Goal: Task Accomplishment & Management: Manage account settings

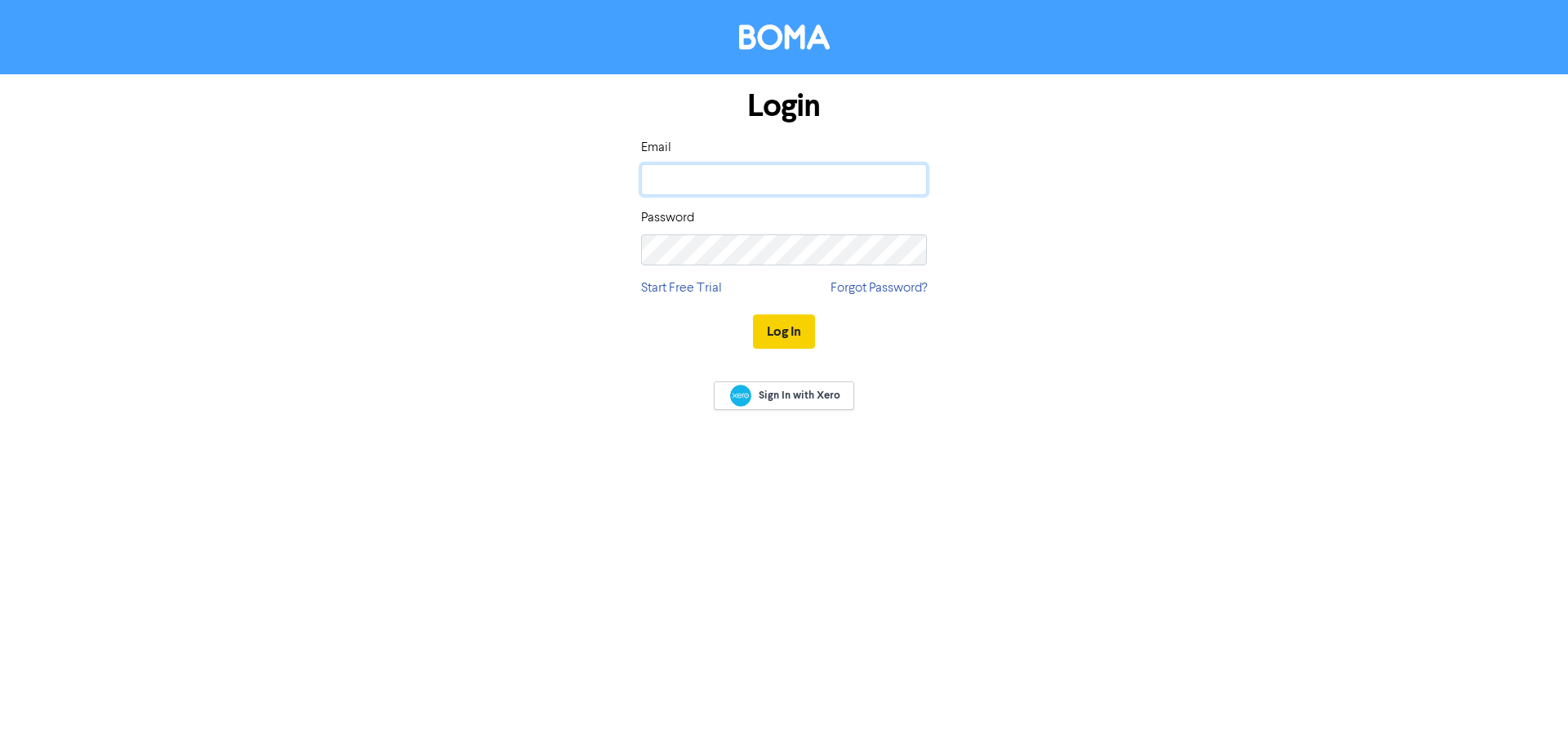
type input "[PERSON_NAME][EMAIL_ADDRESS][DOMAIN_NAME]"
click at [801, 328] on button "Log In" at bounding box center [784, 331] width 62 height 35
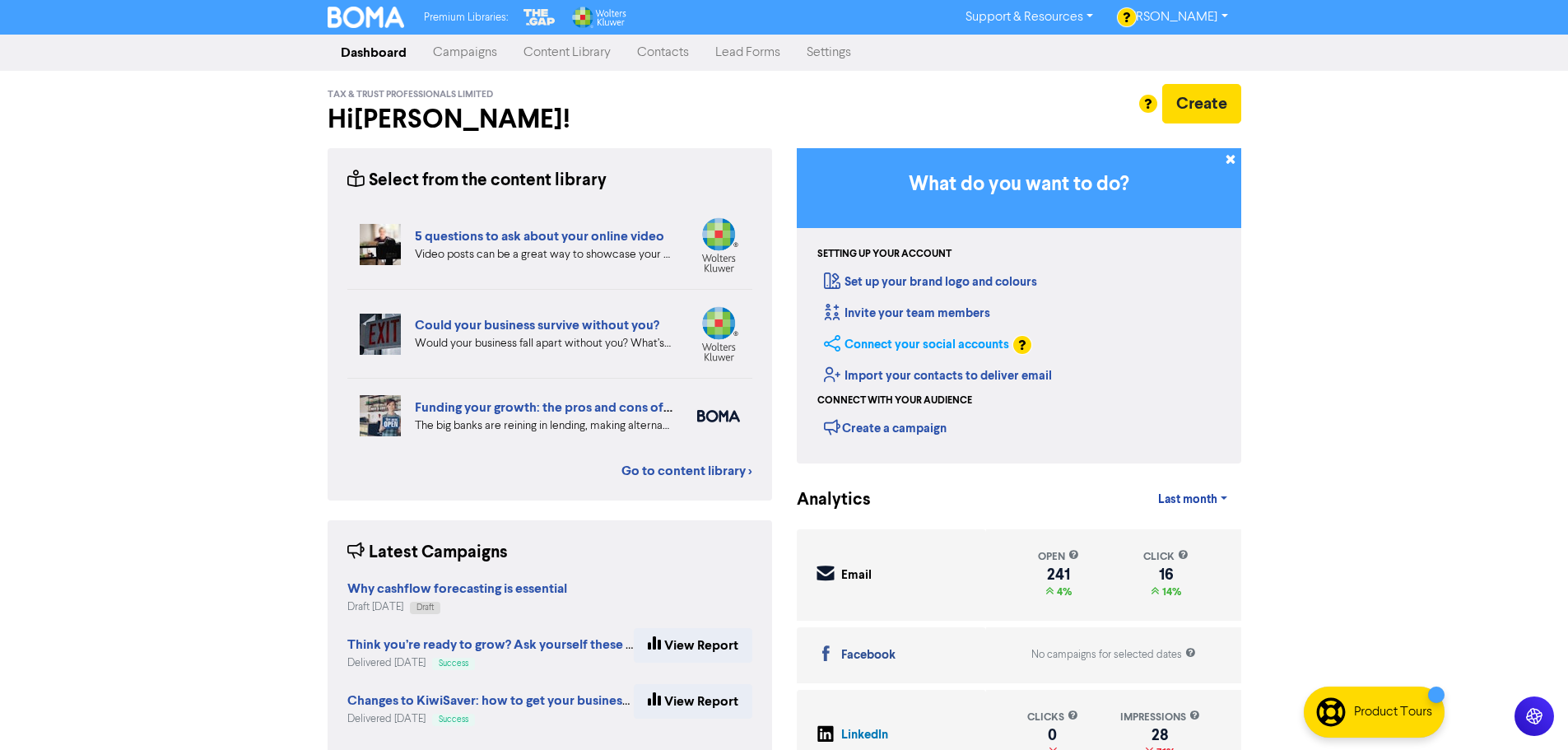
click at [942, 347] on link "Connect your social accounts" at bounding box center [917, 344] width 185 height 16
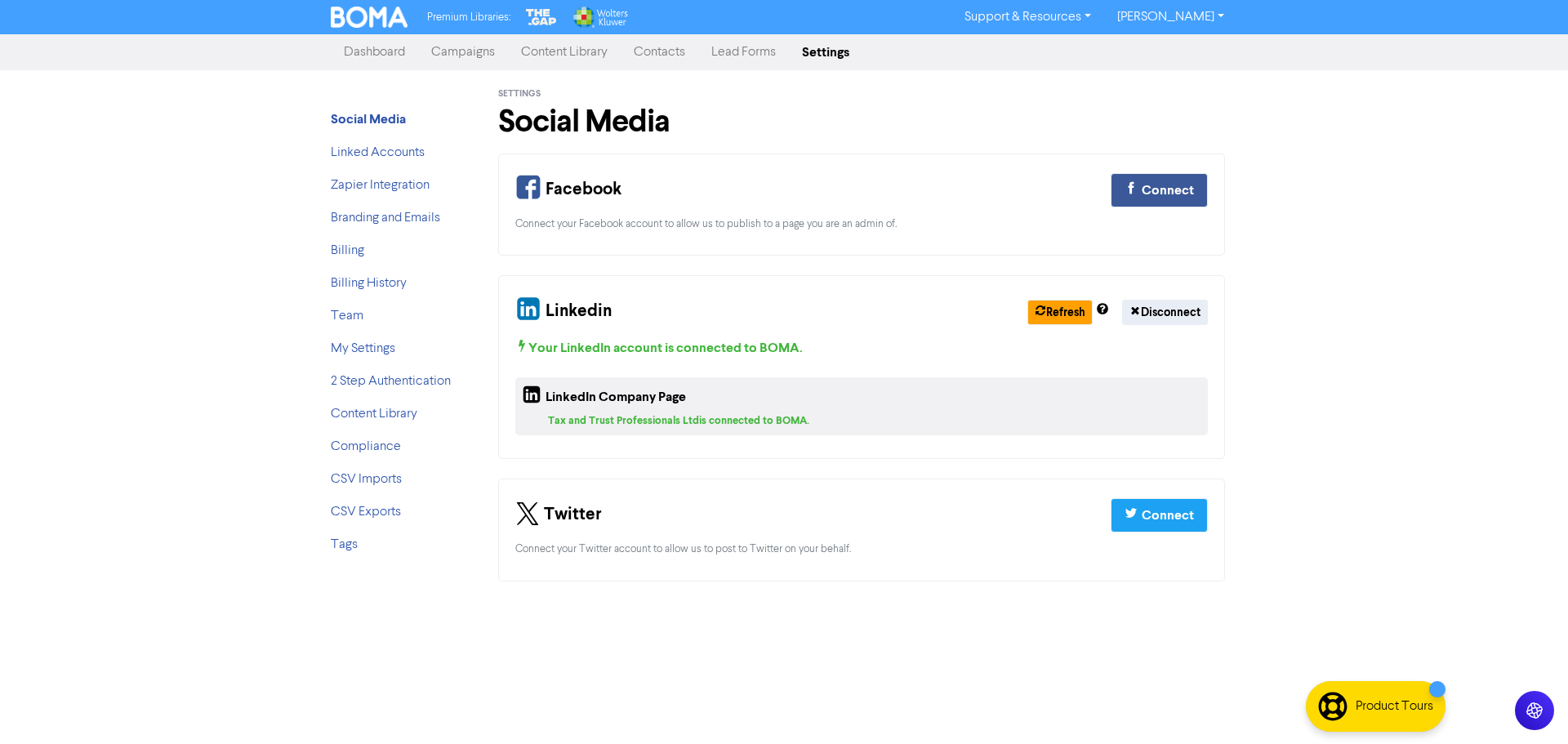
click at [463, 54] on link "Campaigns" at bounding box center [463, 51] width 90 height 33
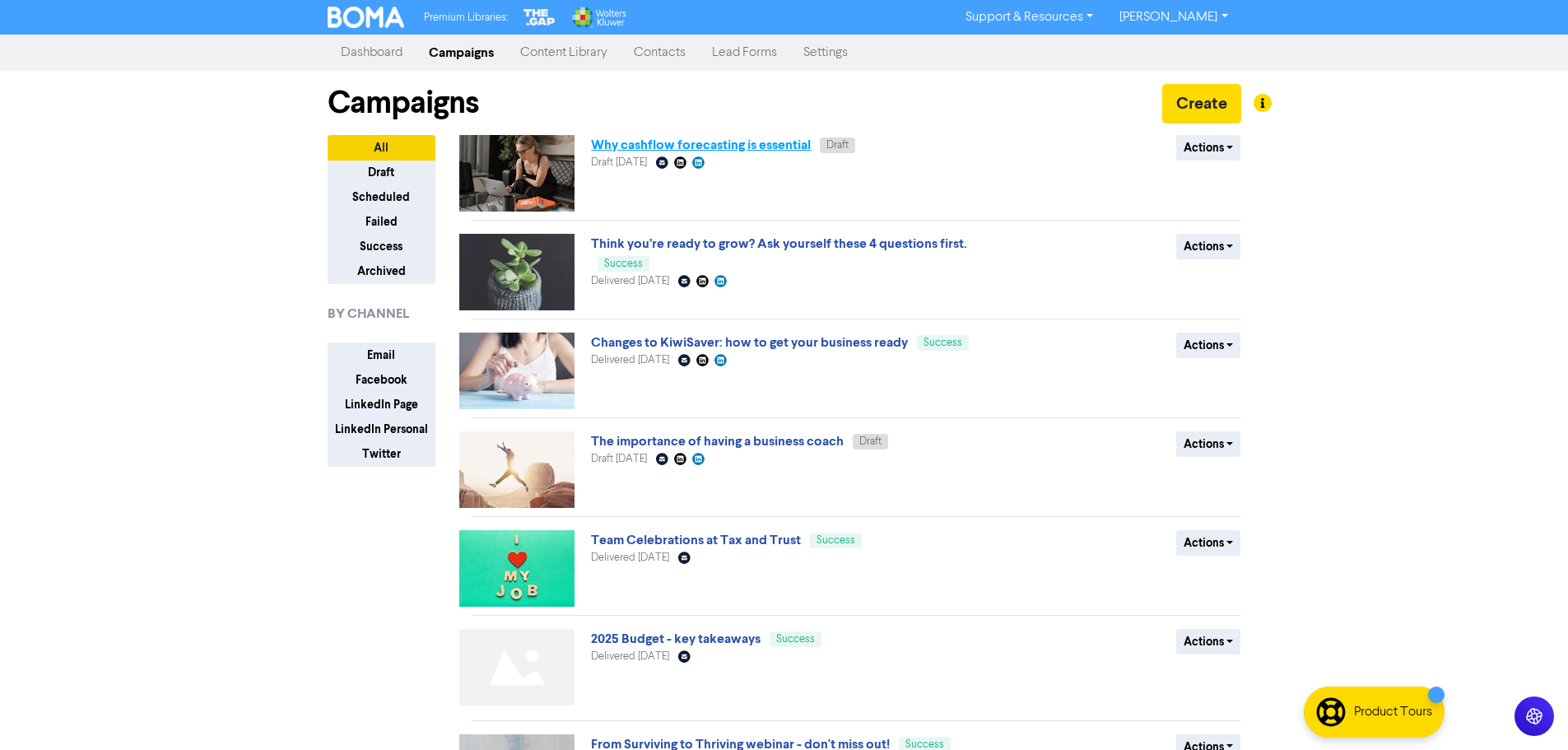
click at [705, 143] on link "Why cashflow forecasting is essential" at bounding box center [701, 144] width 220 height 16
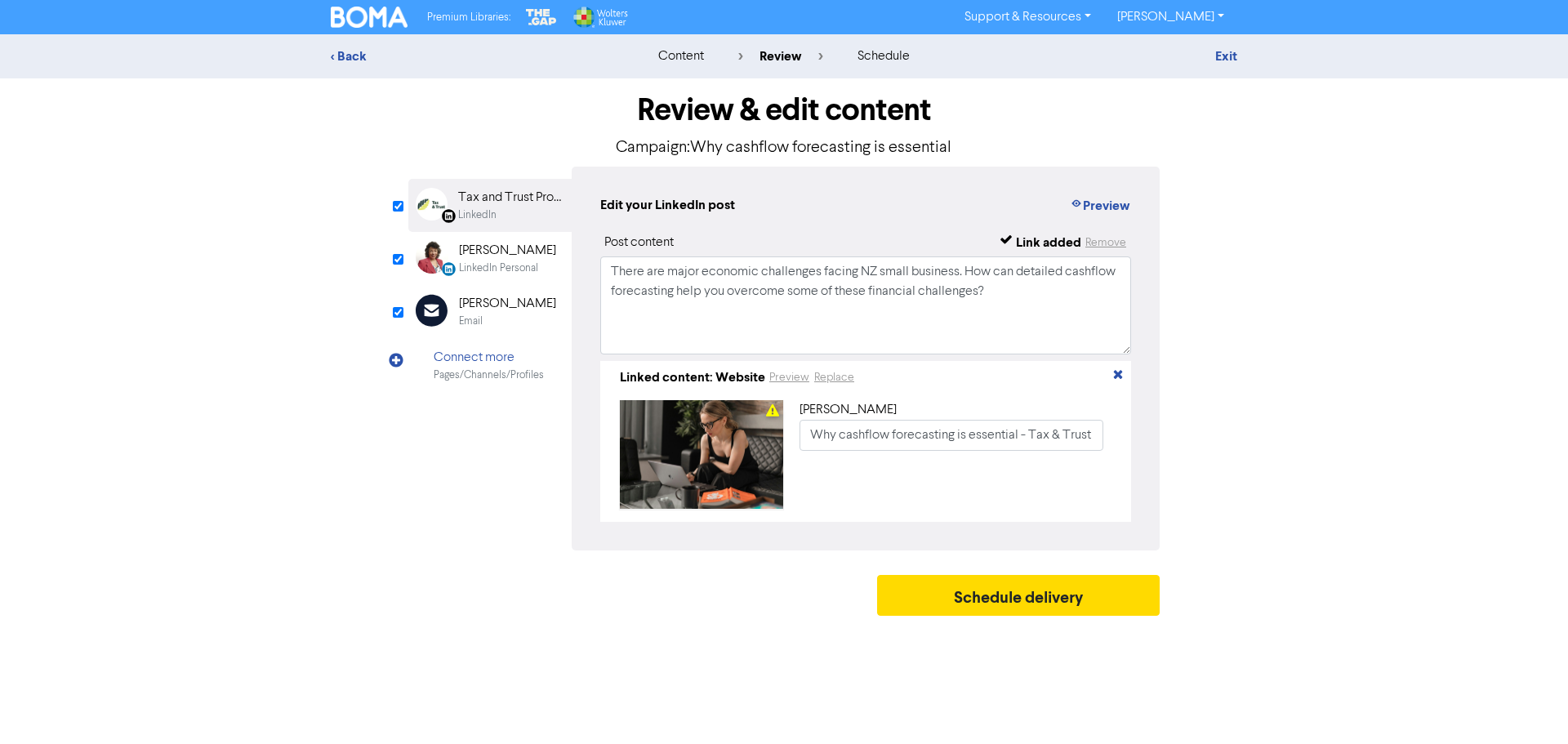
click at [499, 256] on div "[PERSON_NAME]" at bounding box center [507, 250] width 97 height 20
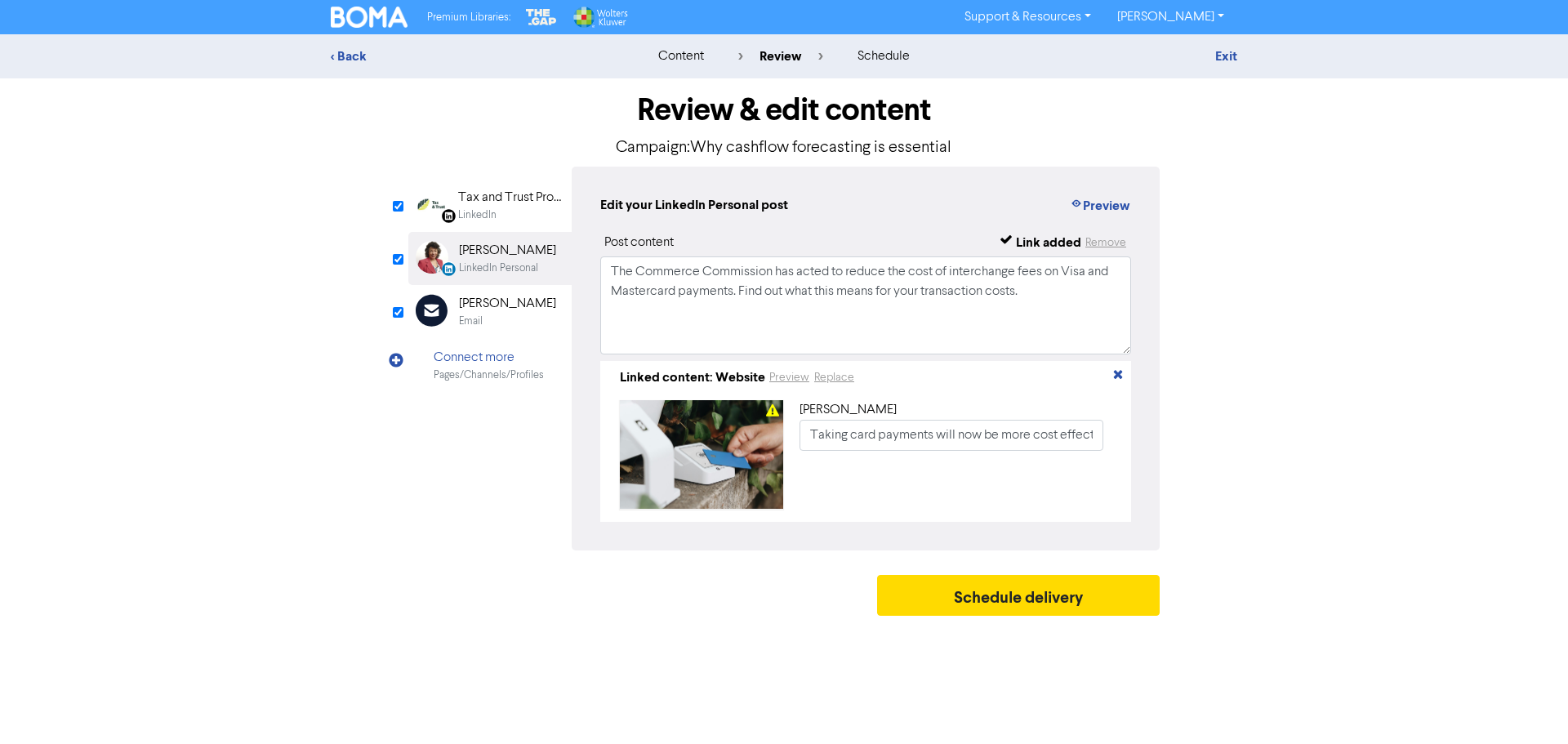
click at [477, 314] on div "Email" at bounding box center [470, 321] width 23 height 16
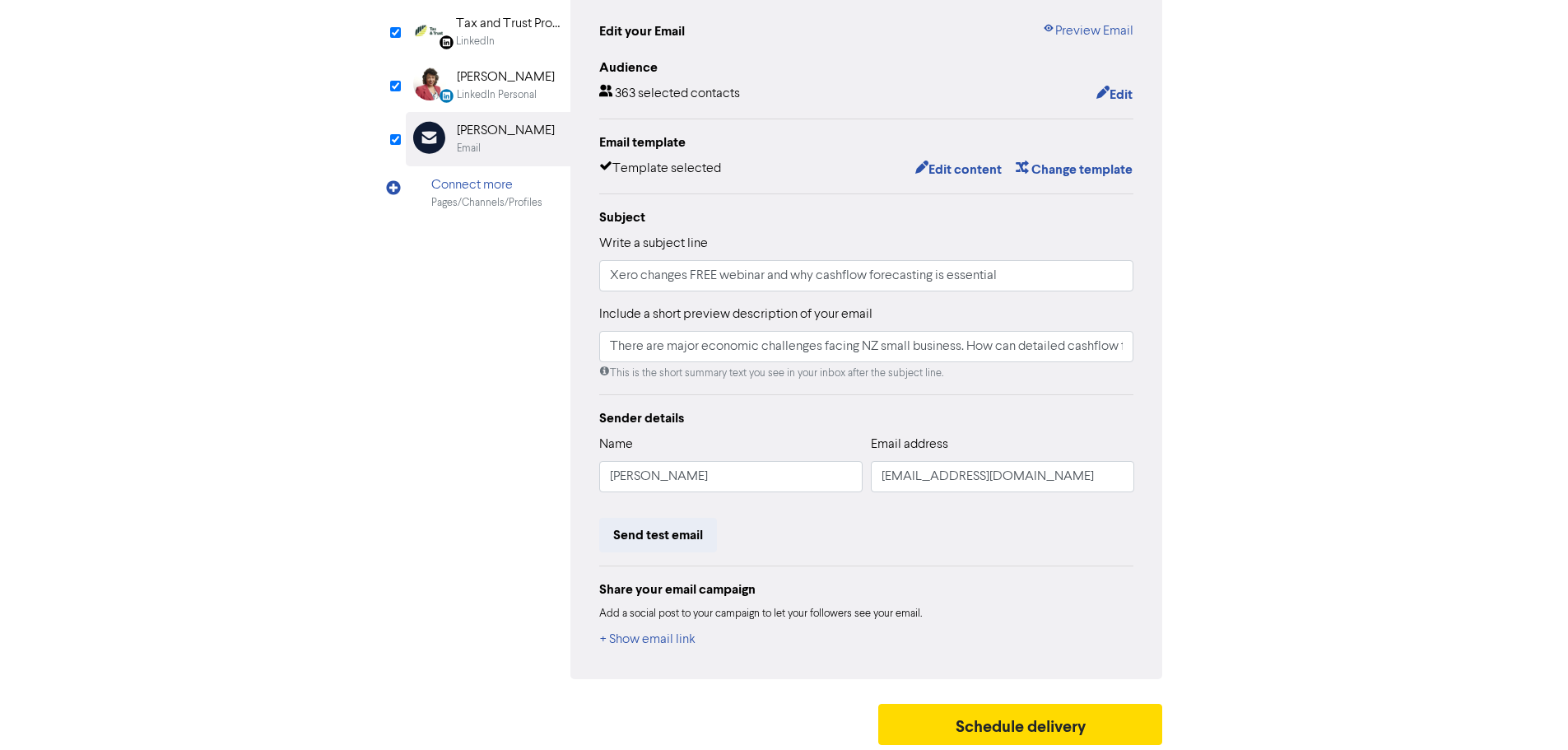
scroll to position [180, 0]
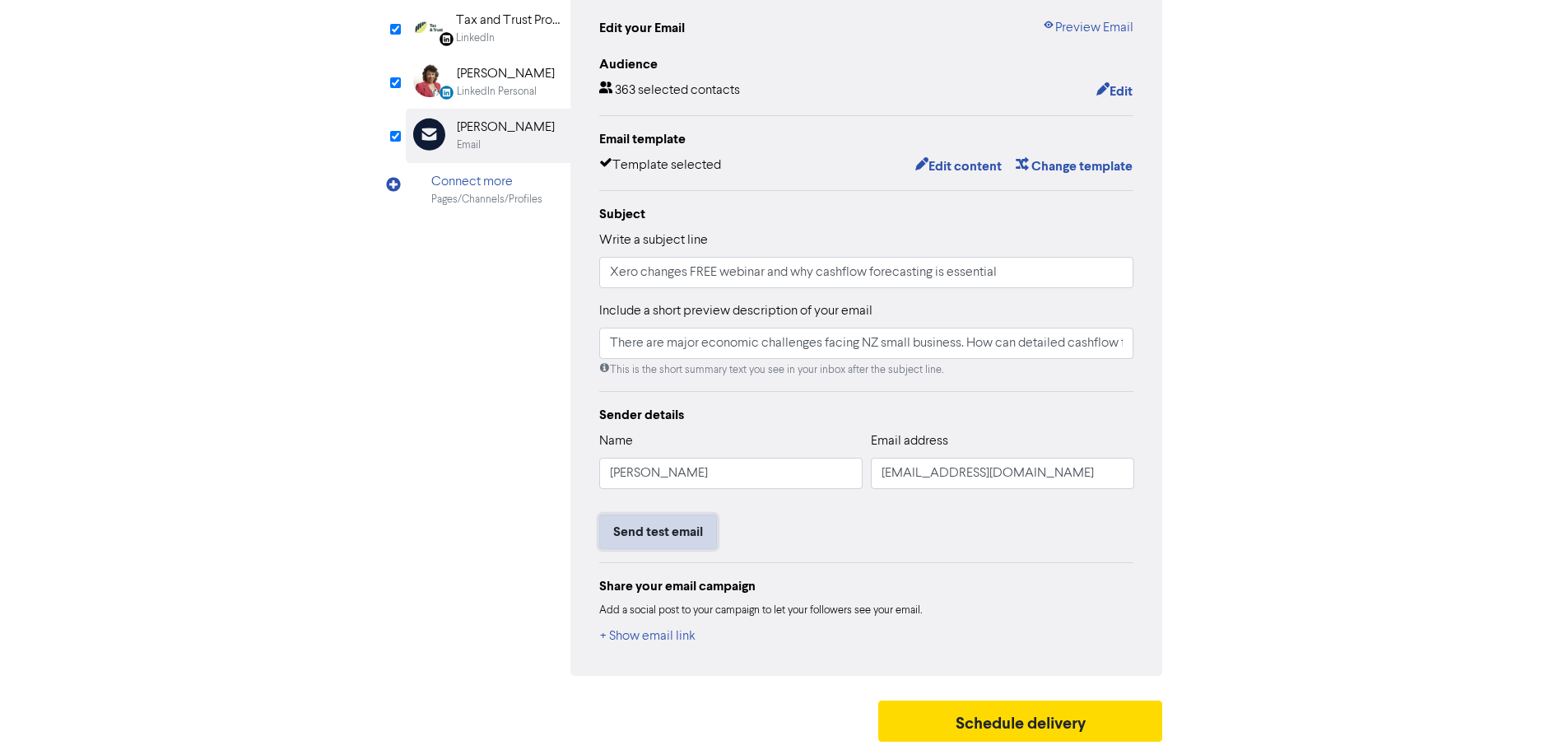
click at [650, 523] on button "Send test email" at bounding box center [658, 531] width 118 height 35
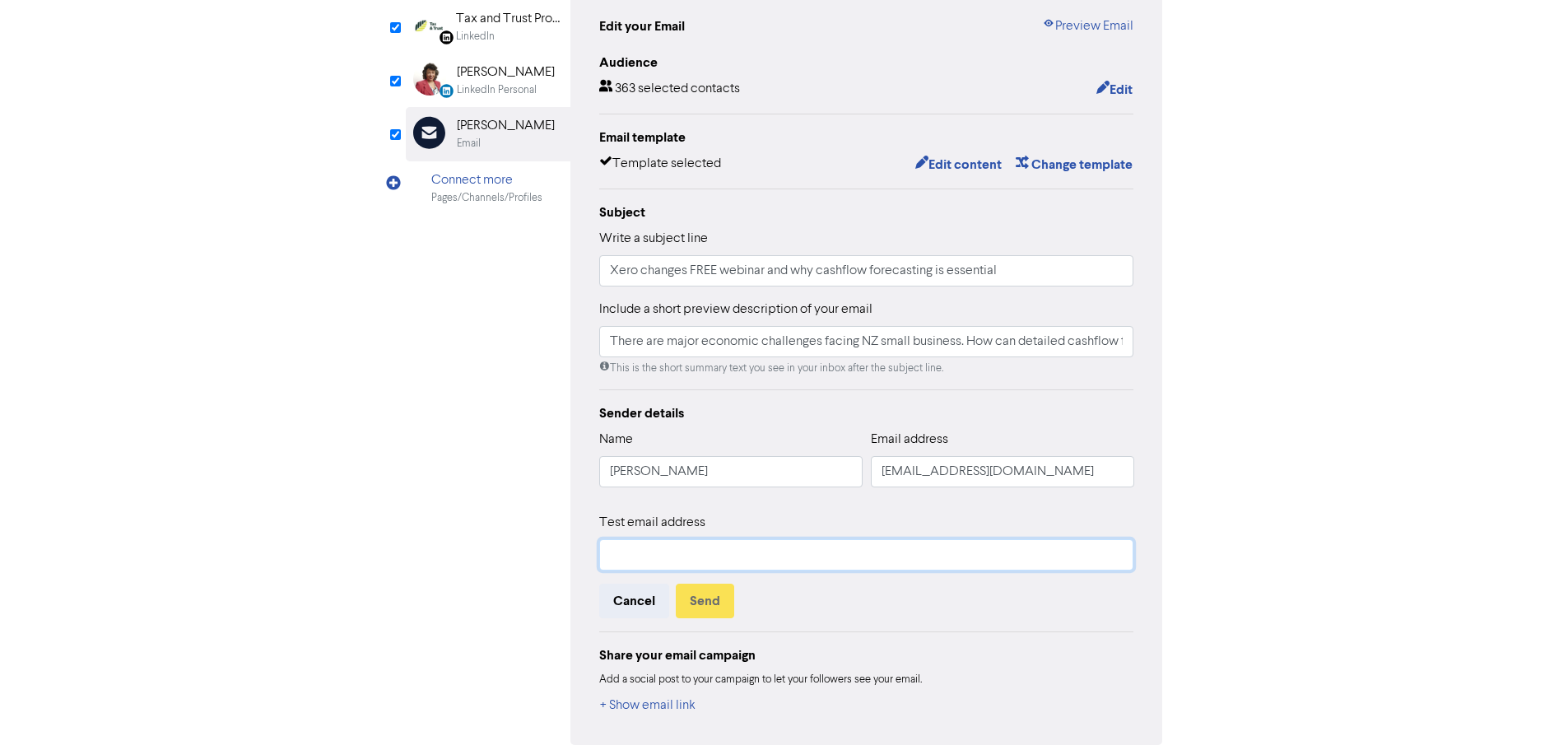
click at [747, 548] on input "text" at bounding box center [866, 555] width 535 height 31
type input "There are major economic challenges facing NZ small business. How can detailed …"
type input "r"
type input "There are major economic challenges facing NZ small business. How can detailed …"
type input "rh"
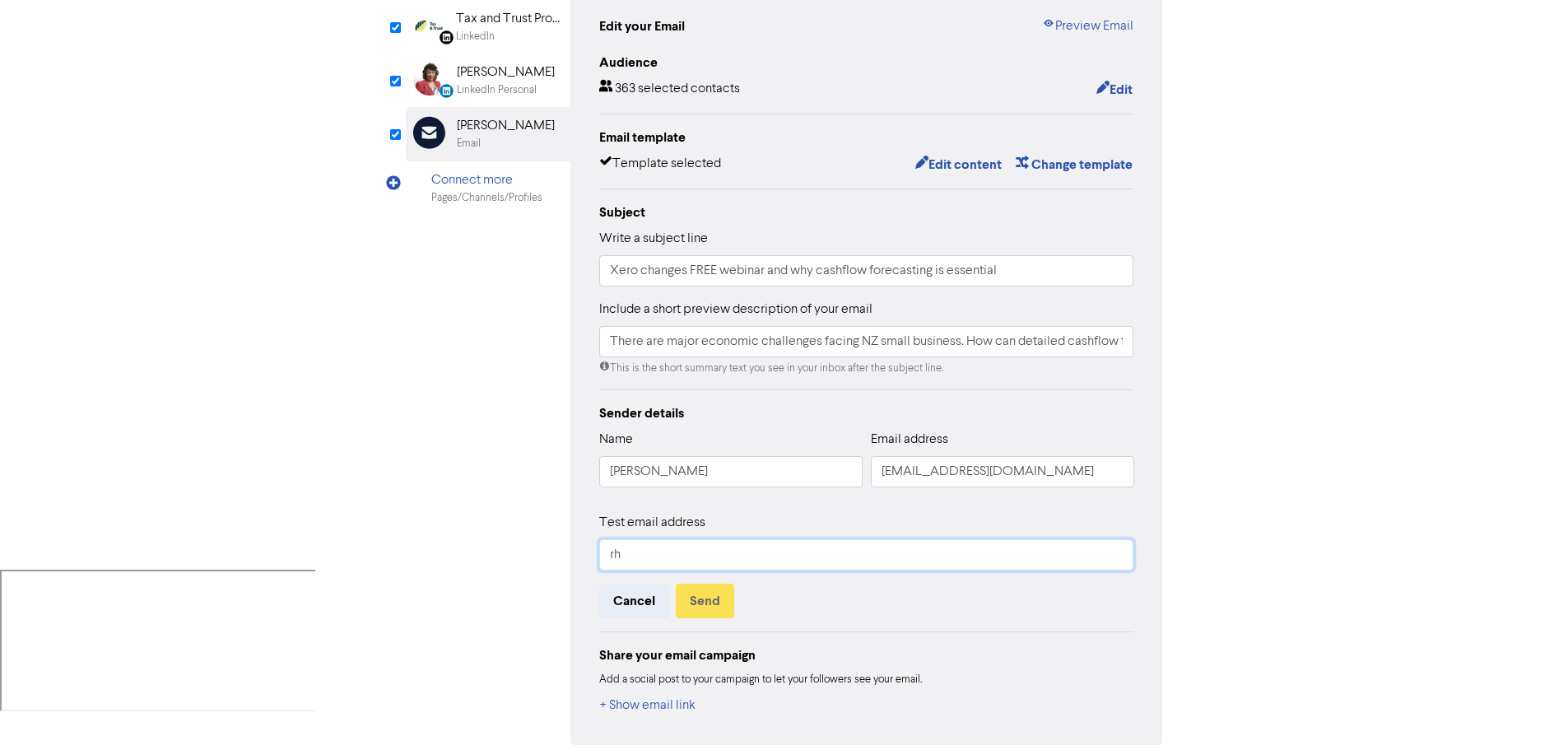
type input "There are major economic challenges facing NZ small business. How can detailed …"
type input "rho"
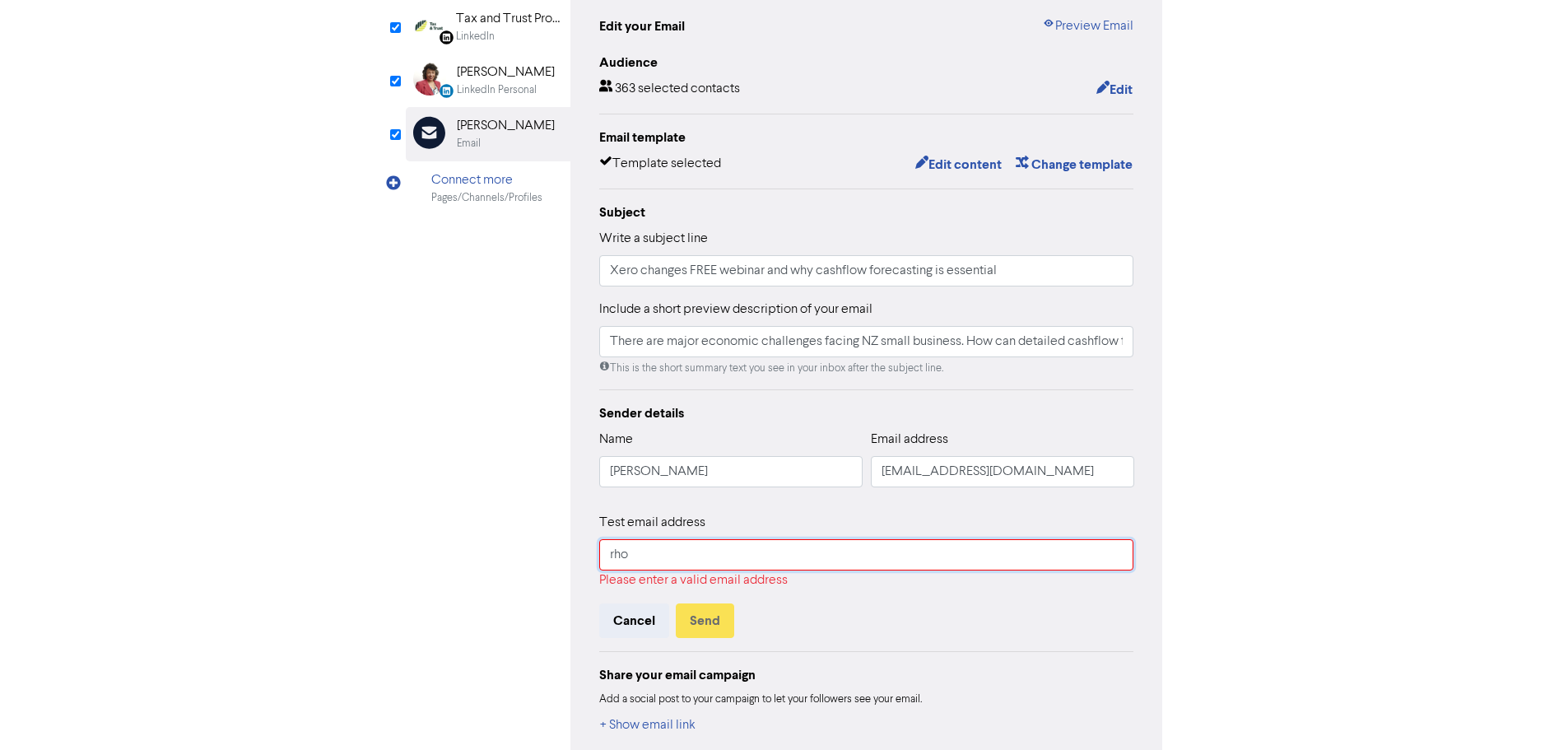
type input "There are major economic challenges facing NZ small business. How can detailed …"
type input "rhon"
type input "There are major economic challenges facing NZ small business. How can detailed …"
type input "rhond"
type input "There are major economic challenges facing NZ small business. How can detailed …"
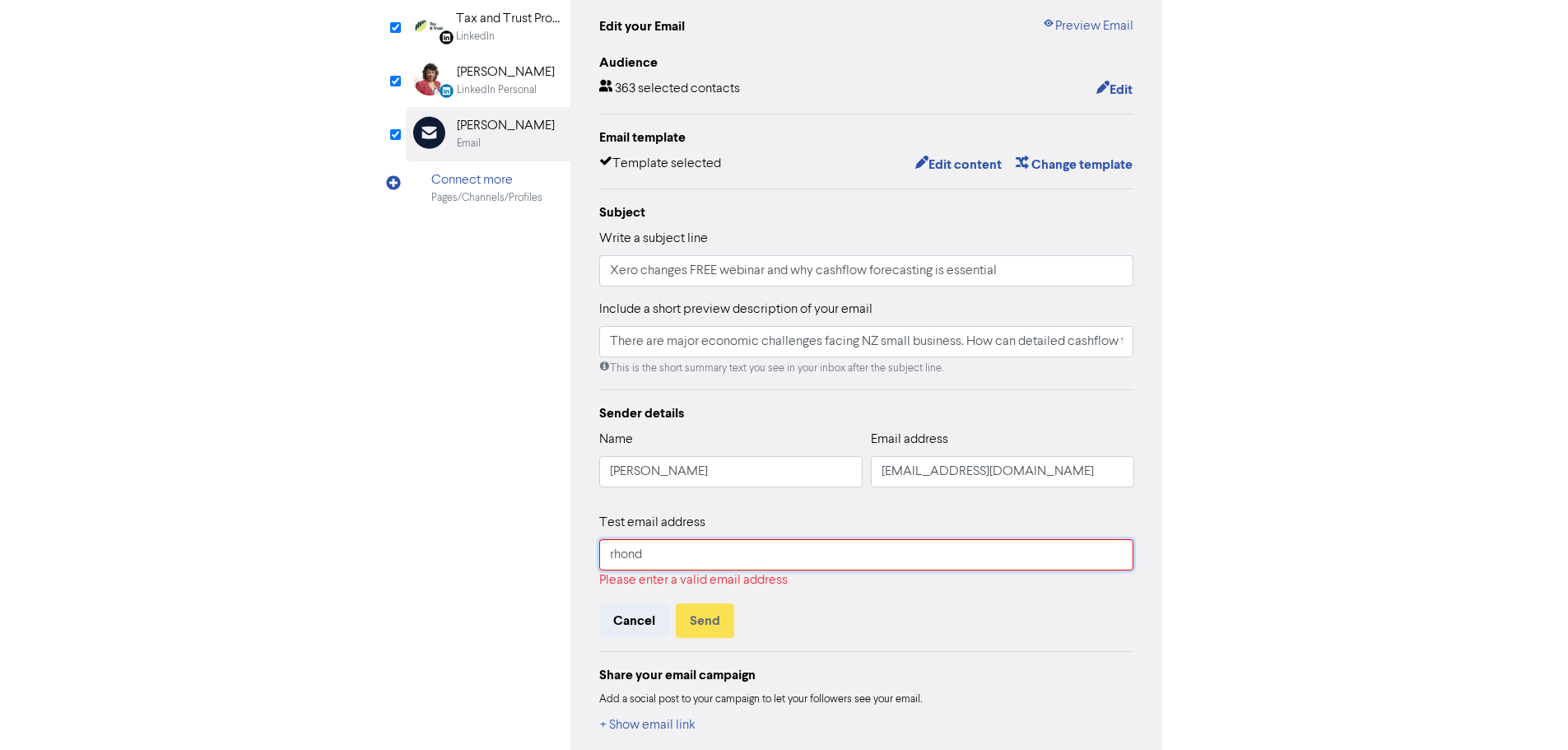
type input "[PERSON_NAME]"
type input "There are major economic challenges facing NZ small business. How can detailed …"
type input "[PERSON_NAME]@"
type input "There are major economic challenges facing NZ small business. How can detailed …"
type input "[PERSON_NAME]@t"
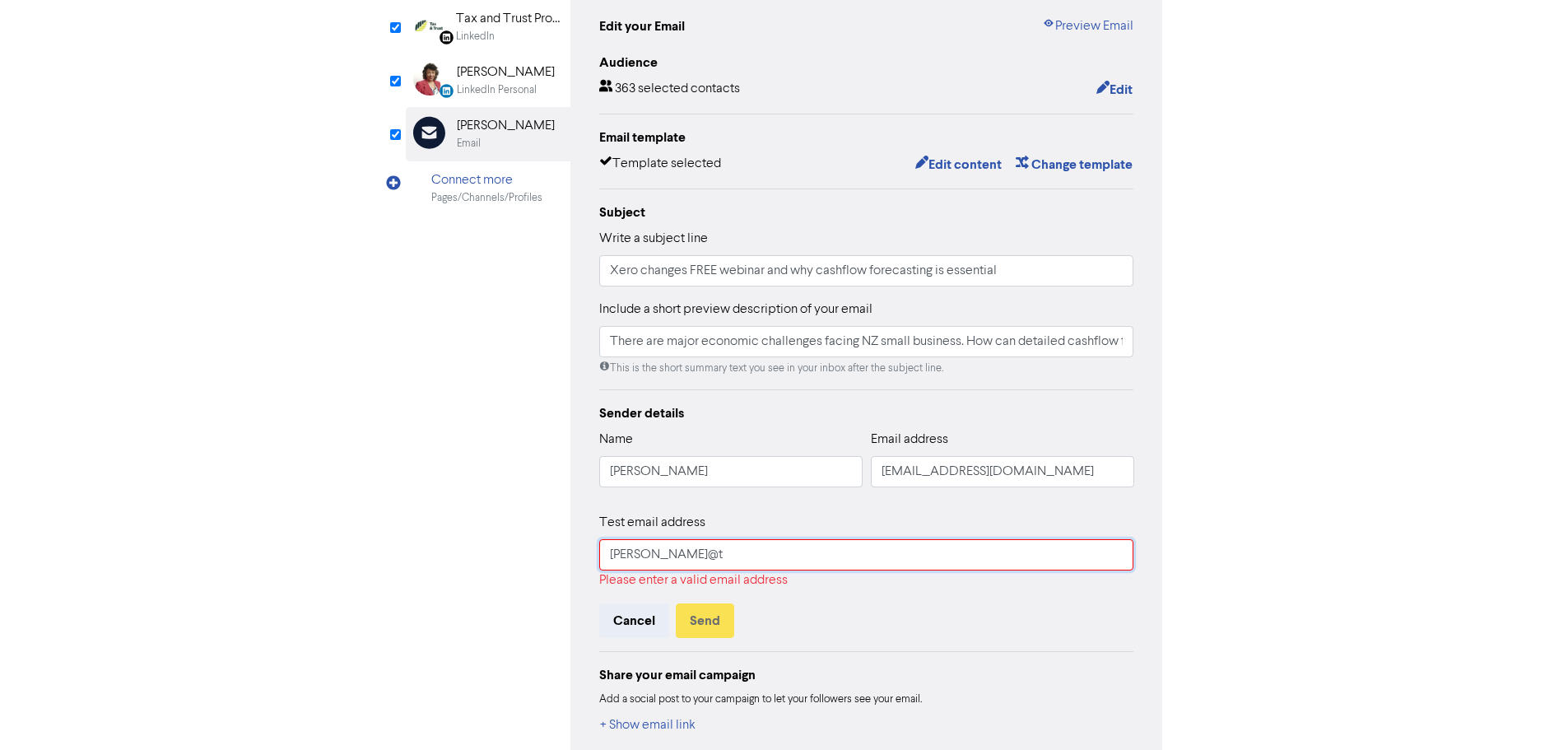
type input "There are major economic challenges facing NZ small business. How can detailed …"
type input "[PERSON_NAME]@ta"
type input "There are major economic challenges facing NZ small business. How can detailed …"
type input "[PERSON_NAME]@tax"
type input "There are major economic challenges facing NZ small business. How can detailed …"
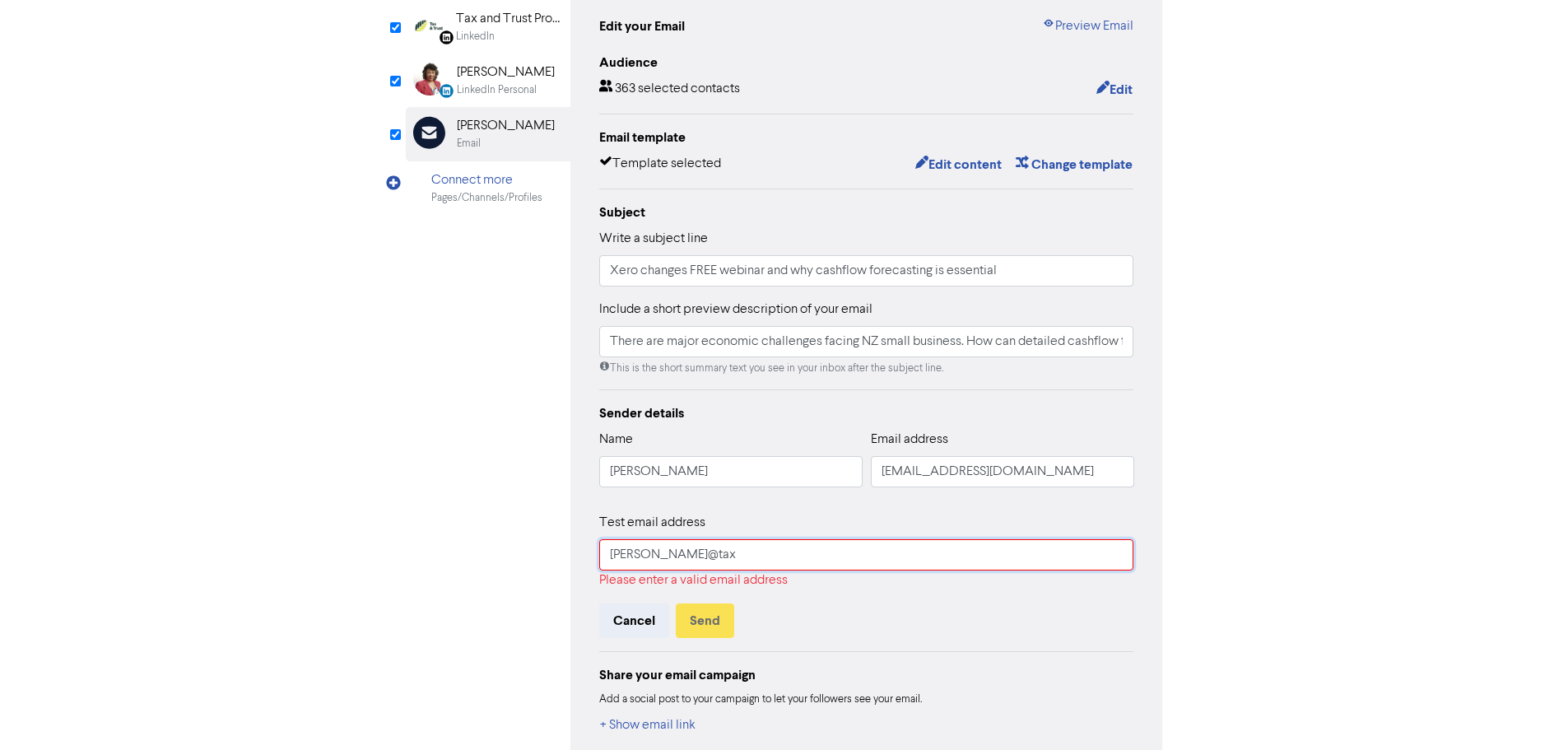
type input "[PERSON_NAME]@taxa"
type input "There are major economic challenges facing NZ small business. How can detailed …"
type input "[PERSON_NAME]@taxan"
type input "There are major economic challenges facing NZ small business. How can detailed …"
type input "[PERSON_NAME]@taxand"
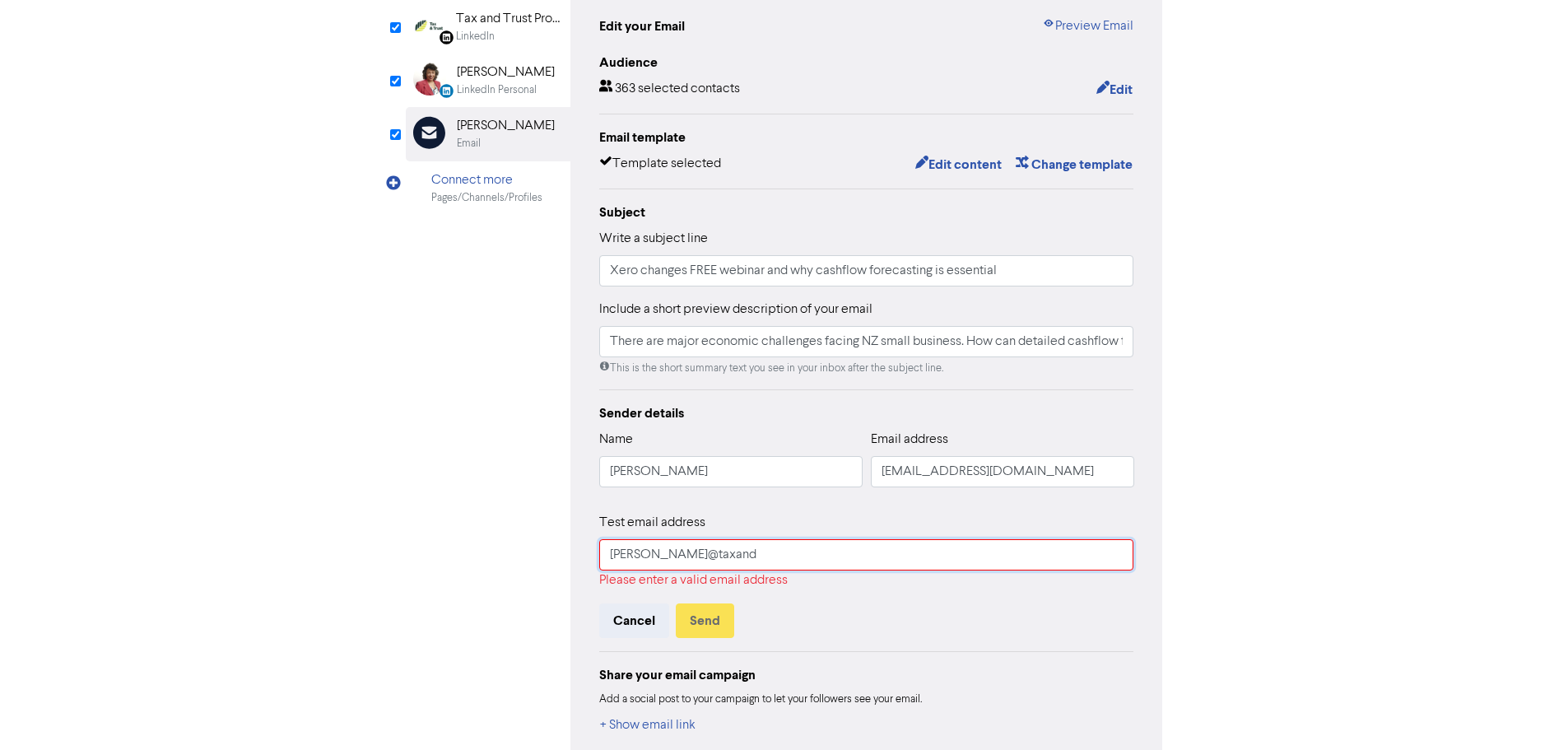
type input "There are major economic challenges facing NZ small business. How can detailed …"
type input "[PERSON_NAME]@taxandt"
type input "There are major economic challenges facing NZ small business. How can detailed …"
type input "[PERSON_NAME]@taxandtrs"
type input "There are major economic challenges facing NZ small business. How can detailed …"
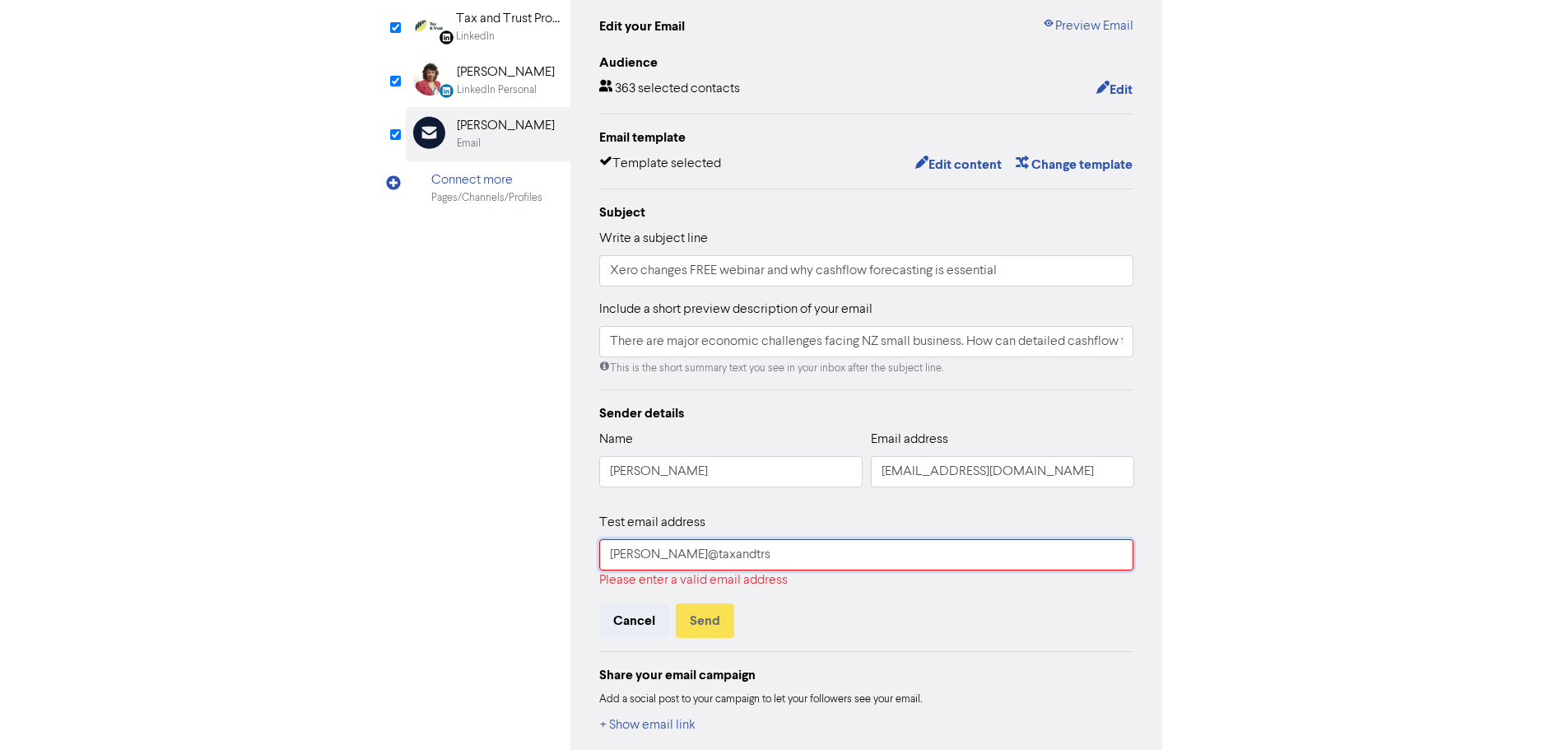
type input "[PERSON_NAME]@taxandtrst"
type input "There are major economic challenges facing NZ small business. How can detailed …"
type input "[PERSON_NAME]@taxandtrstu"
type input "There are major economic challenges facing NZ small business. How can detailed …"
type input "[PERSON_NAME]@taxandtrstu."
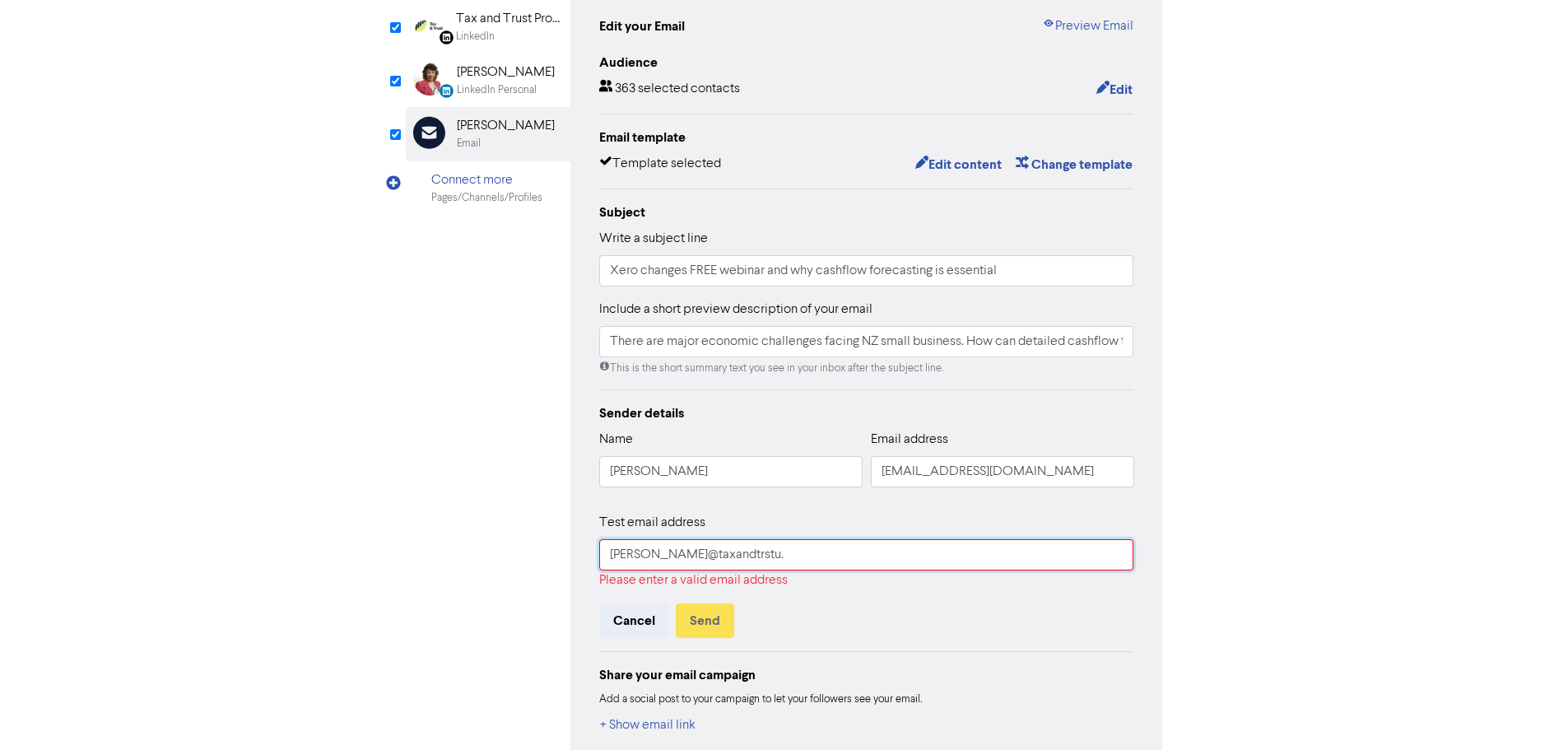
type input "There are major economic challenges facing NZ small business. How can detailed …"
type input "[PERSON_NAME]@taxandtrstu"
type input "There are major economic challenges facing NZ small business. How can detailed …"
type input "[PERSON_NAME]@taxandtrst"
type input "There are major economic challenges facing NZ small business. How can detailed …"
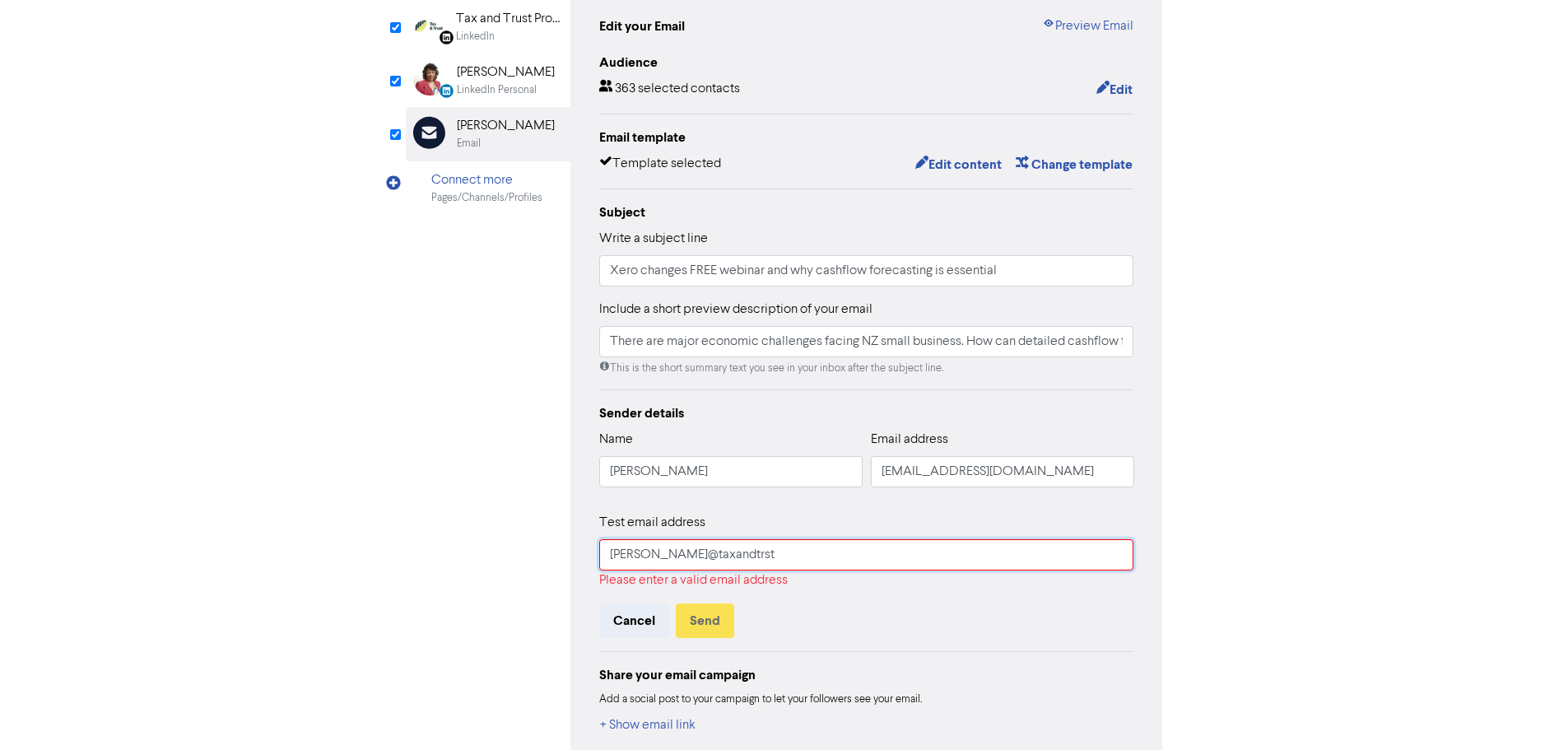
type input "[PERSON_NAME]@taxandtrs"
type input "There are major economic challenges facing NZ small business. How can detailed …"
type input "[PERSON_NAME]@taxandtrsu"
type input "There are major economic challenges facing NZ small business. How can detailed …"
type input "[PERSON_NAME]@taxandtrsus"
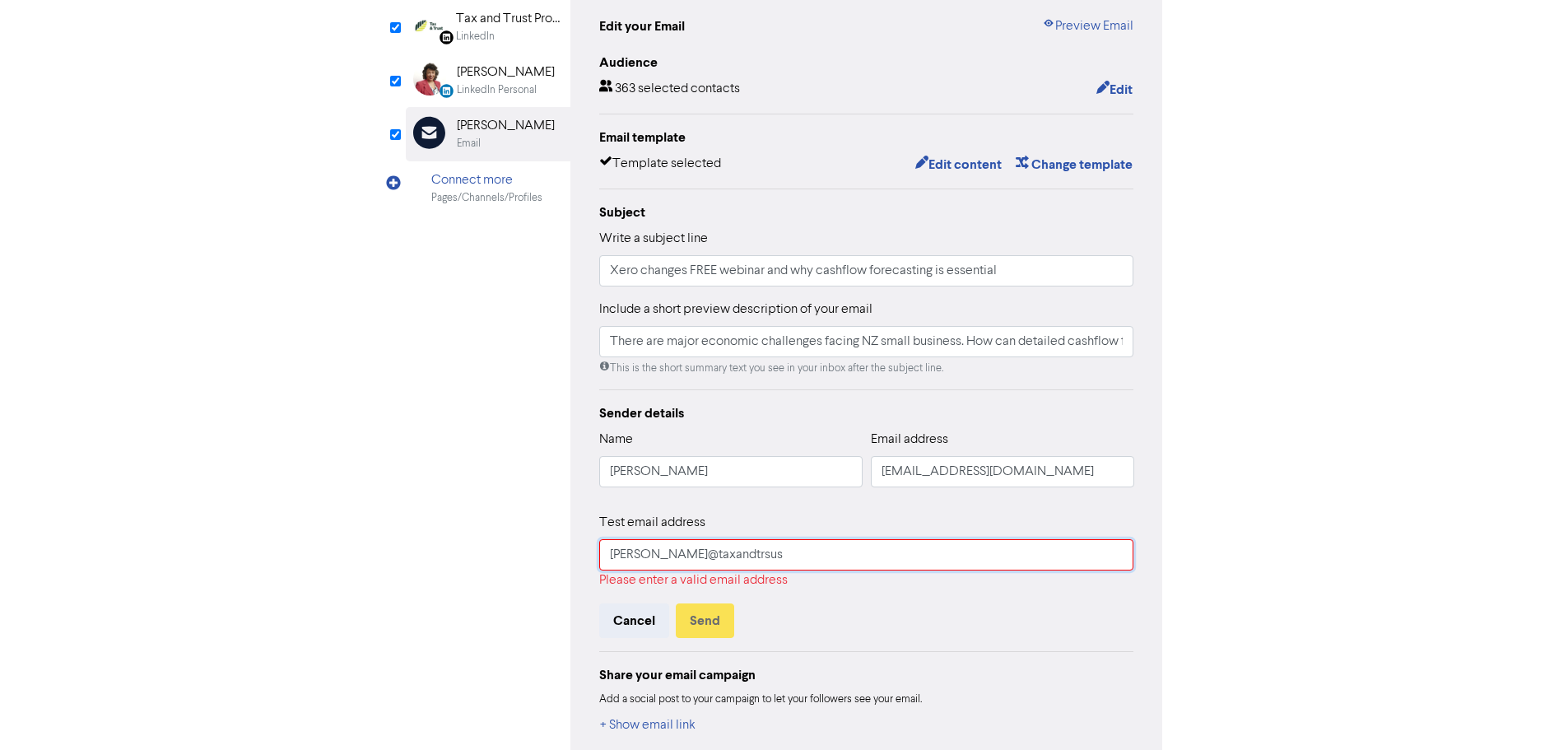
type input "There are major economic challenges facing NZ small business. How can detailed …"
type input "[PERSON_NAME]@taxandtrsust"
type input "There are major economic challenges facing NZ small business. How can detailed …"
type input "[PERSON_NAME]@taxandtrsust."
type input "There are major economic challenges facing NZ small business. How can detailed …"
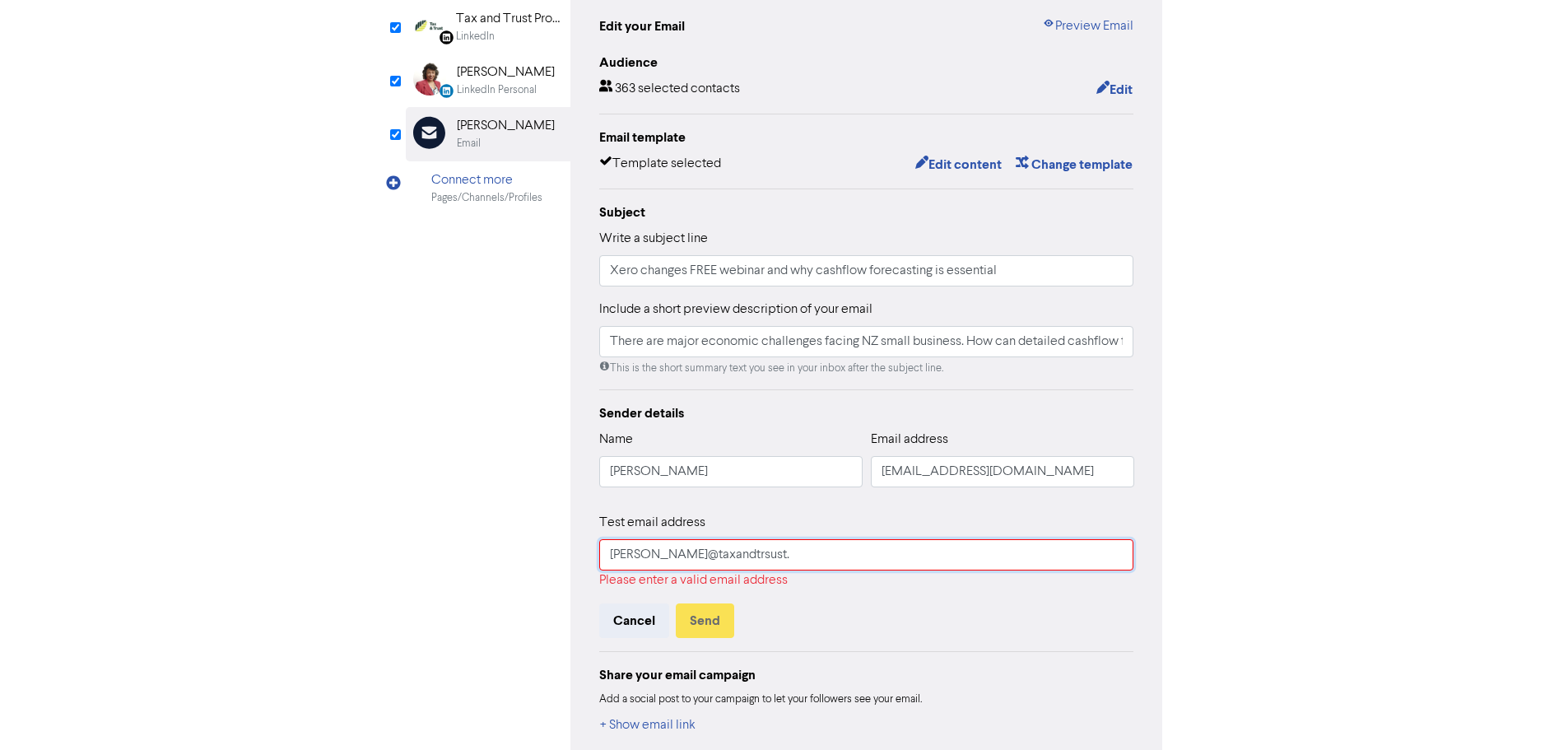
type input "[PERSON_NAME]@taxandtrsust.c"
type input "There are major economic challenges facing NZ small business. How can detailed …"
type input "[PERSON_NAME]@taxandtrsust."
type input "There are major economic challenges facing NZ small business. How can detailed …"
type input "[PERSON_NAME]@taxandtrsust"
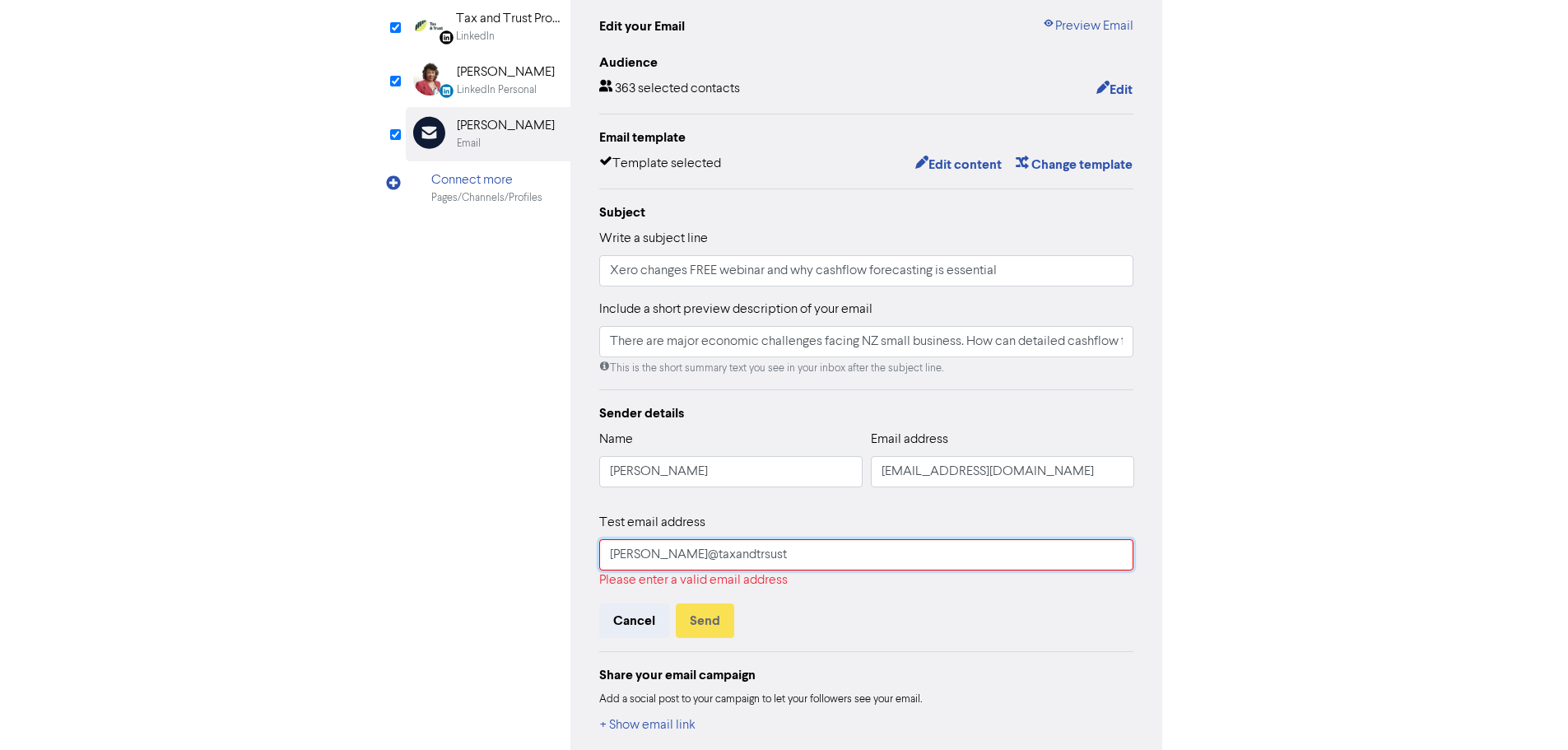
type input "There are major economic challenges facing NZ small business. How can detailed …"
type input "[PERSON_NAME]@taxandtrsus"
type input "There are major economic challenges facing NZ small business. How can detailed …"
type input "[PERSON_NAME]@taxandtrsu"
type input "There are major economic challenges facing NZ small business. How can detailed …"
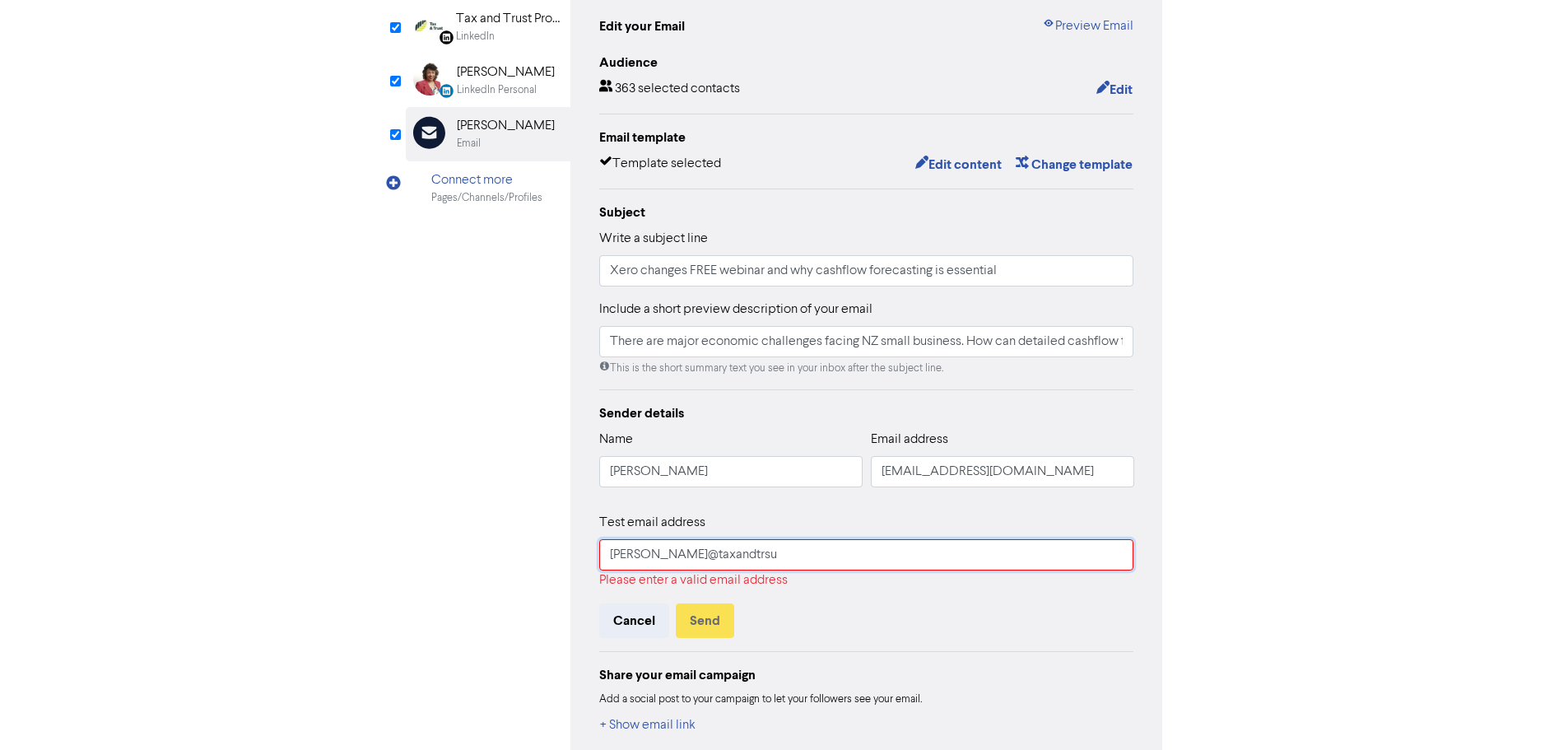
type input "[PERSON_NAME]@taxandtrs"
type input "There are major economic challenges facing NZ small business. How can detailed …"
type input "[PERSON_NAME]@taxandtr"
type input "There are major economic challenges facing NZ small business. How can detailed …"
type input "[PERSON_NAME]@taxandtru"
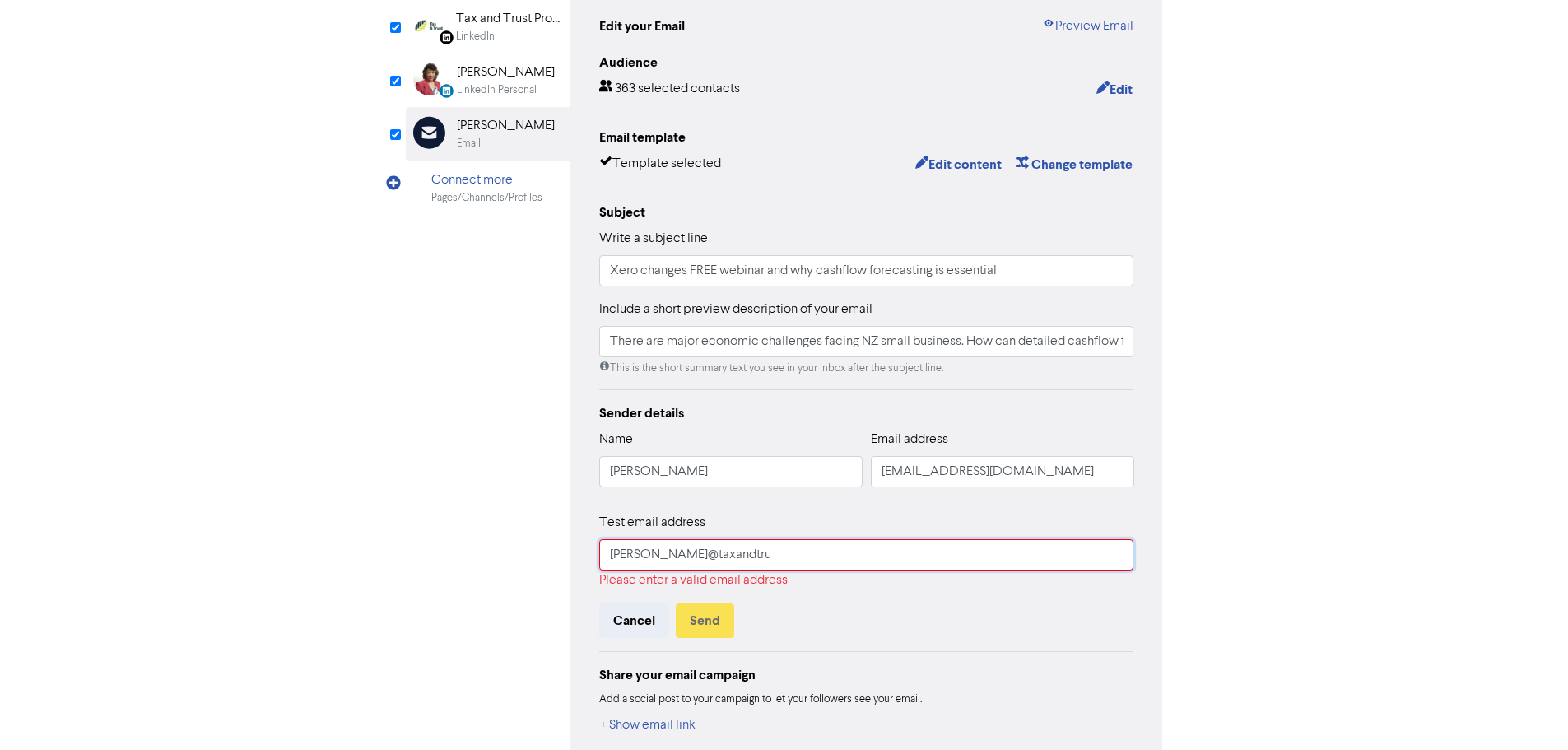
type input "There are major economic challenges facing NZ small business. How can detailed …"
type input "[PERSON_NAME]@taxandtrus"
type input "There are major economic challenges facing NZ small business. How can detailed …"
type input "[PERSON_NAME]@taxandtrust"
type input "There are major economic challenges facing NZ small business. How can detailed …"
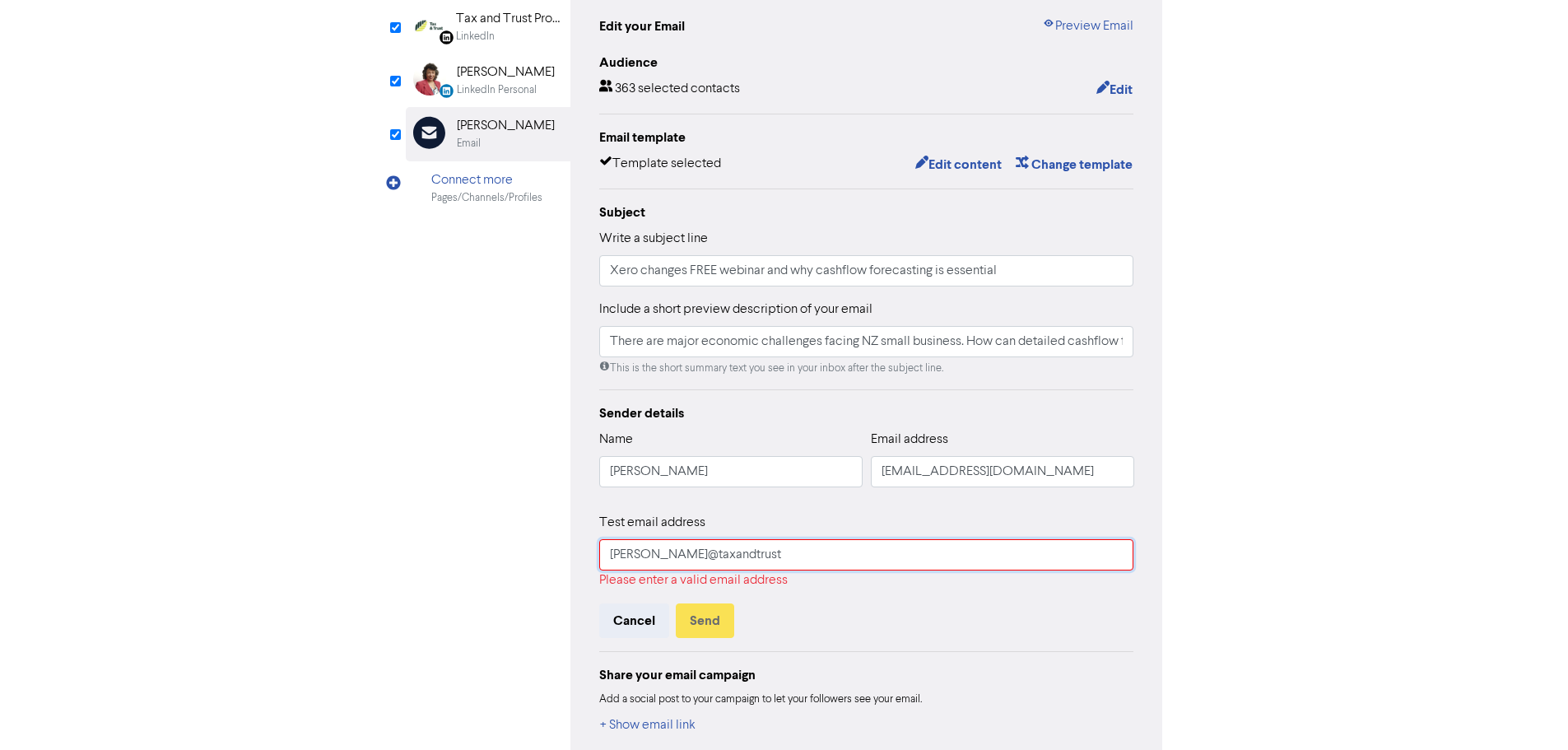
type input "[PERSON_NAME]@taxandtrustc"
type input "There are major economic challenges facing NZ small business. How can detailed …"
type input "[PERSON_NAME]@taxandtrustc."
type input "There are major economic challenges facing NZ small business. How can detailed …"
type input "[PERSON_NAME]@taxandtrustc.o"
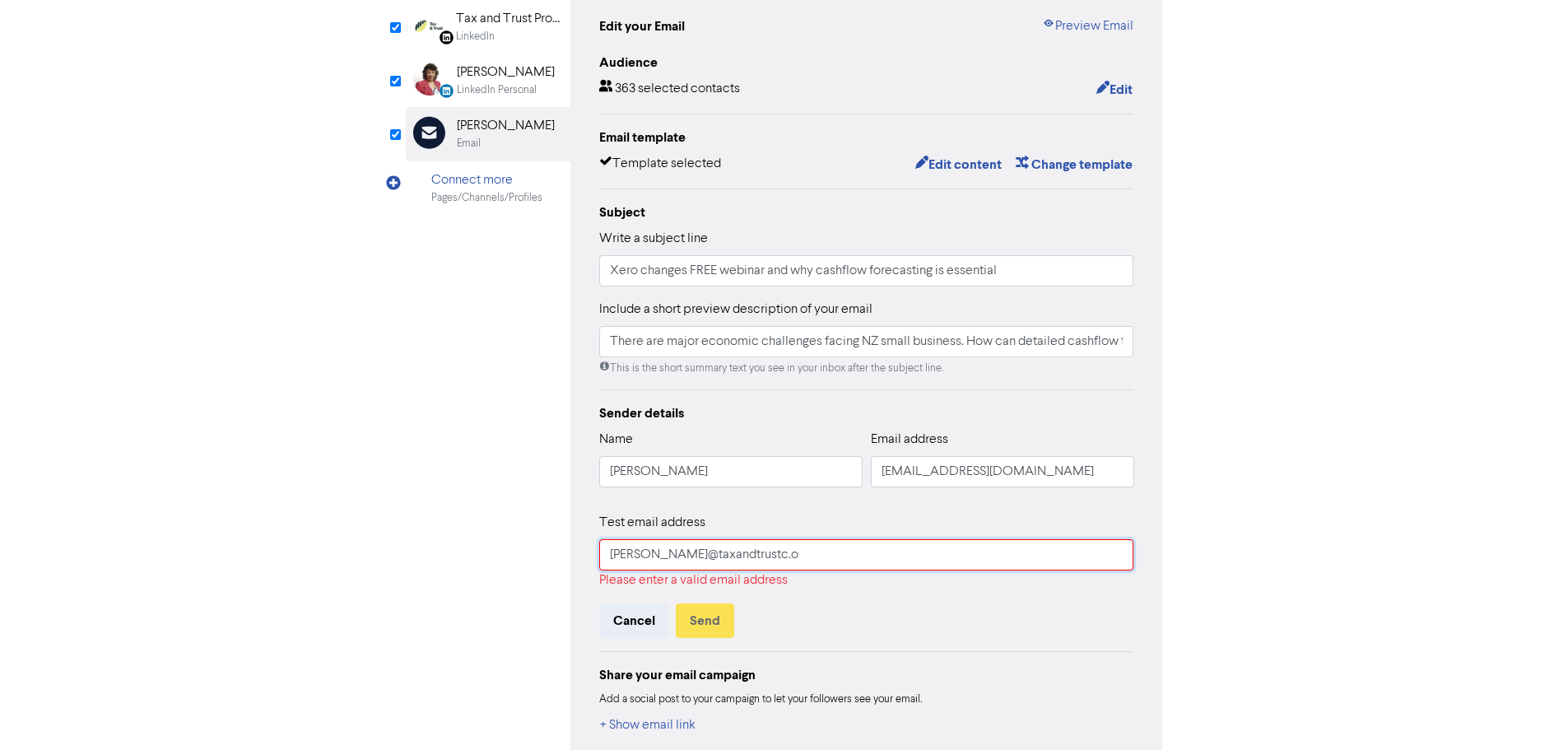
type input "There are major economic challenges facing NZ small business. How can detailed …"
type input "[PERSON_NAME]@taxandtrustc."
type input "There are major economic challenges facing NZ small business. How can detailed …"
type input "[PERSON_NAME]@taxandtrustc"
type input "There are major economic challenges facing NZ small business. How can detailed …"
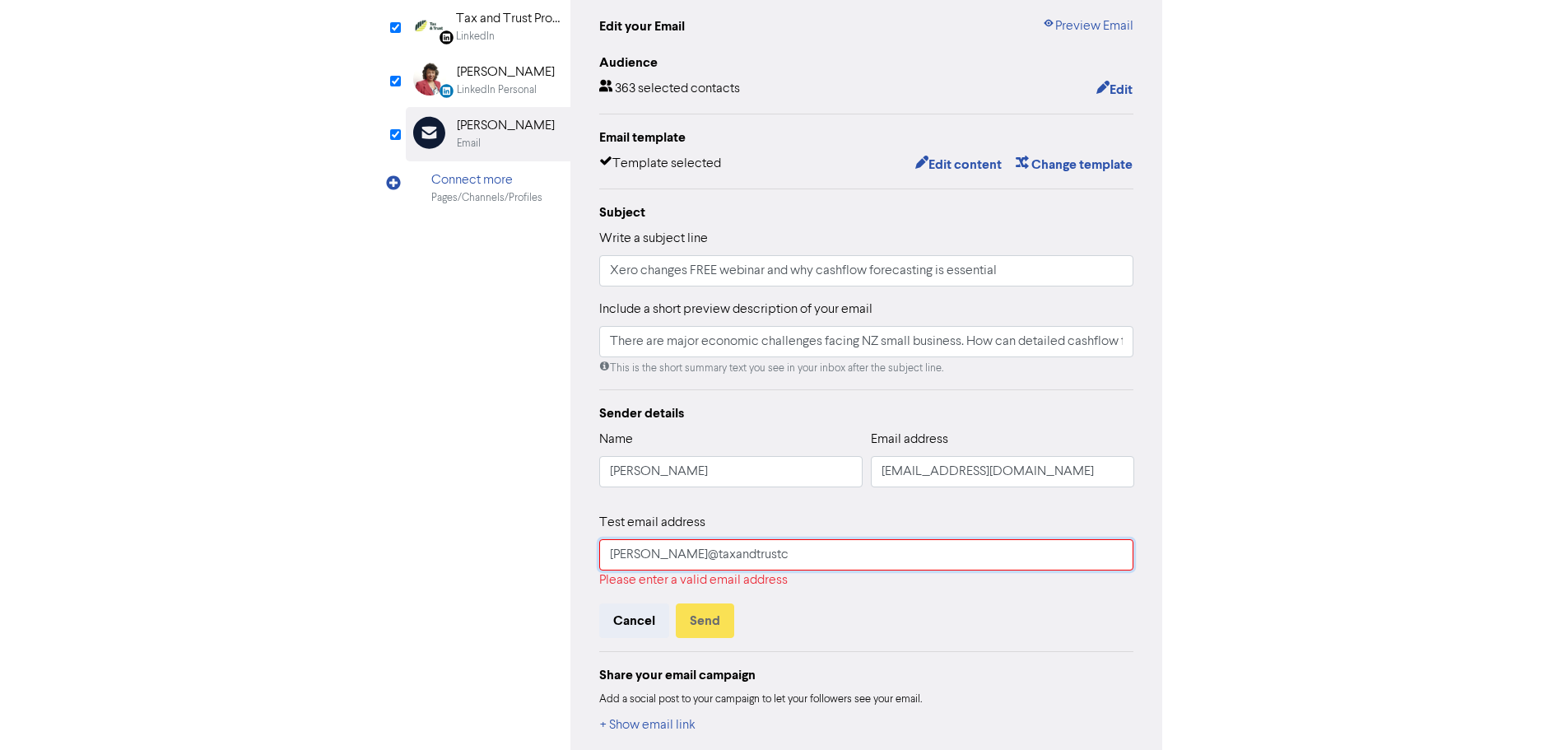
type input "[PERSON_NAME]@taxandtrust"
type input "There are major economic challenges facing NZ small business. How can detailed …"
type input "[PERSON_NAME]@taxandtrust."
type input "There are major economic challenges facing NZ small business. How can detailed …"
type input "[PERSON_NAME]@taxandtrust.c"
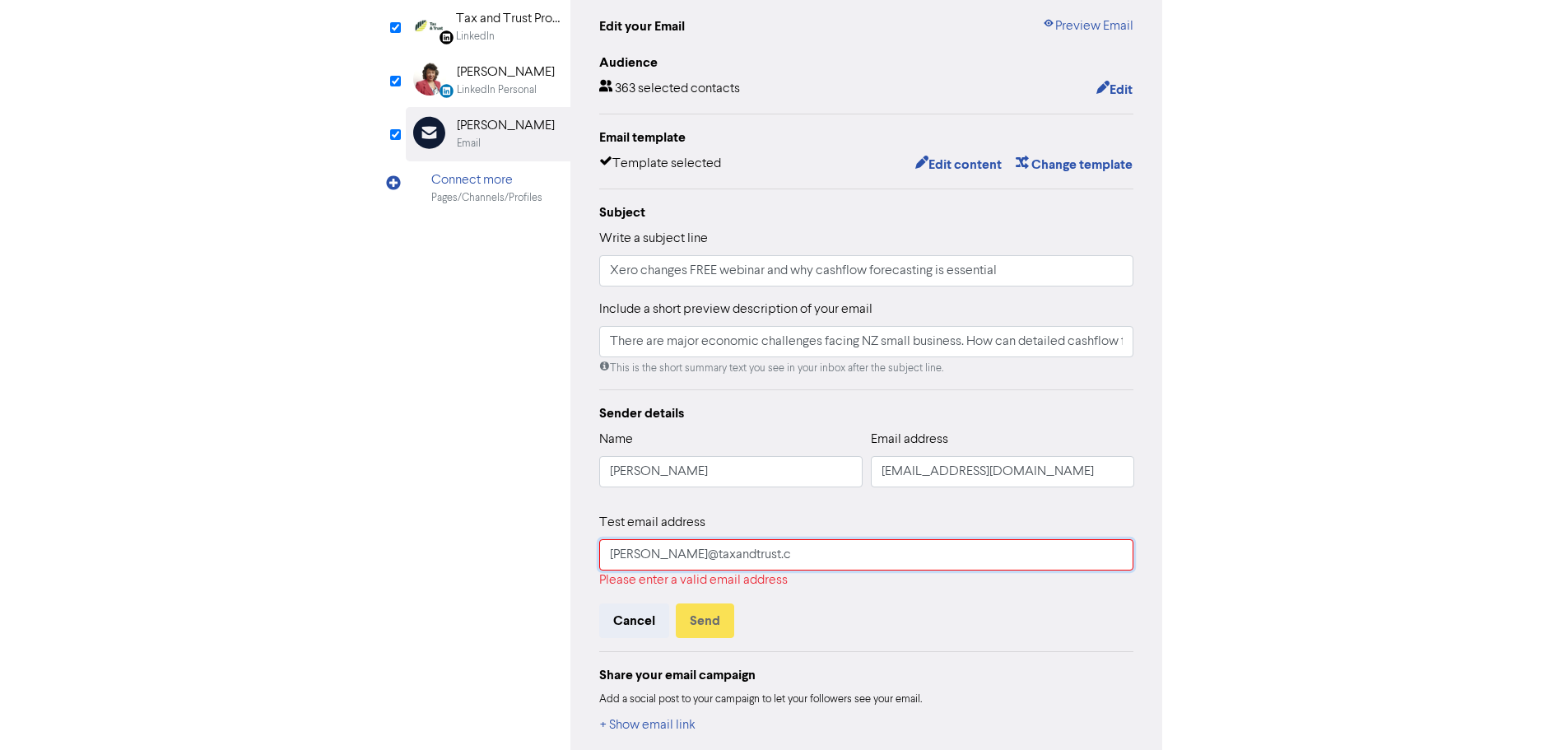
type input "There are major economic challenges facing NZ small business. How can detailed …"
type input "[PERSON_NAME][EMAIL_ADDRESS][DOMAIN_NAME]"
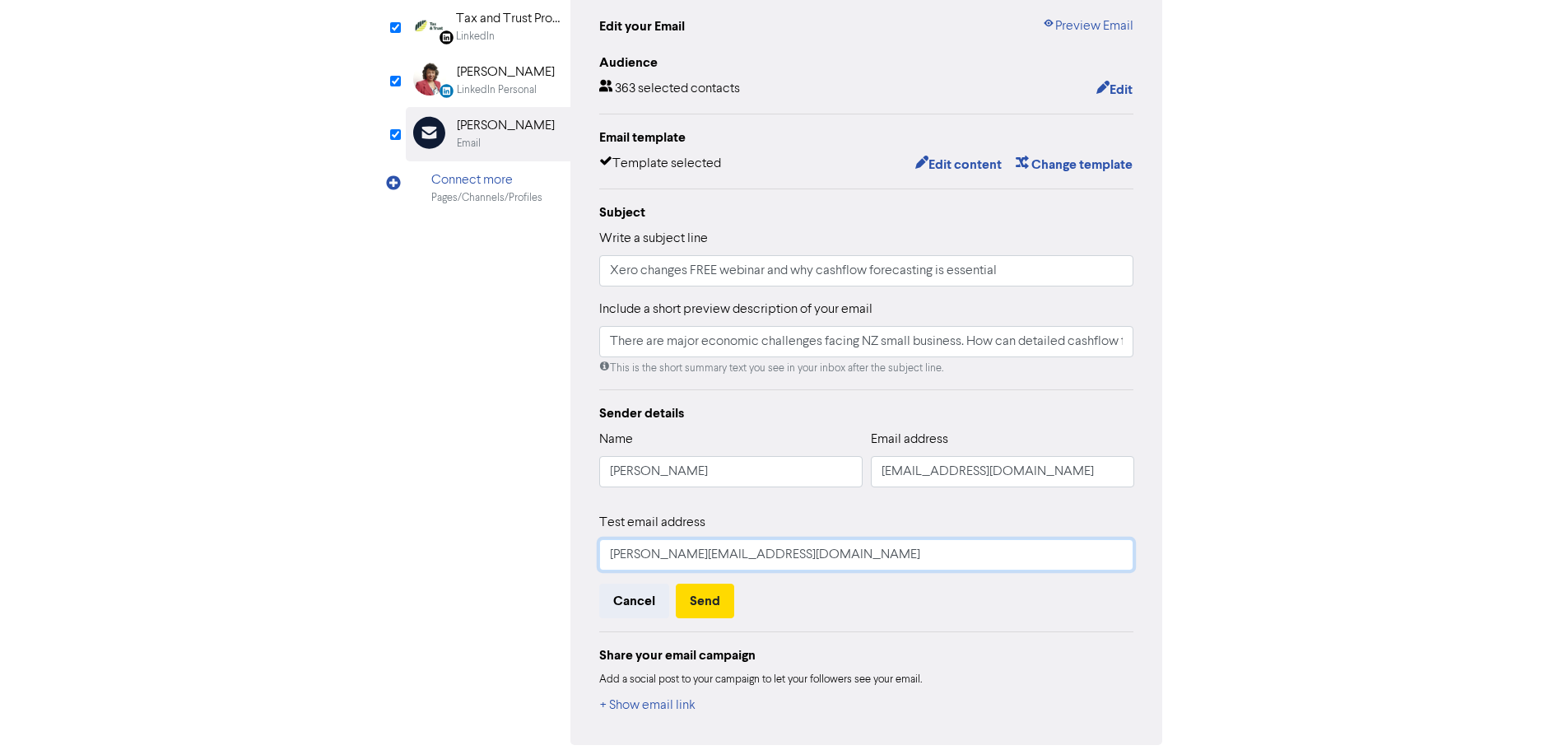
type input "There are major economic challenges facing NZ small business. How can detailed …"
type input "[PERSON_NAME][EMAIL_ADDRESS][DOMAIN_NAME]."
type input "There are major economic challenges facing NZ small business. How can detailed …"
type input "[PERSON_NAME][EMAIL_ADDRESS][DOMAIN_NAME].;"
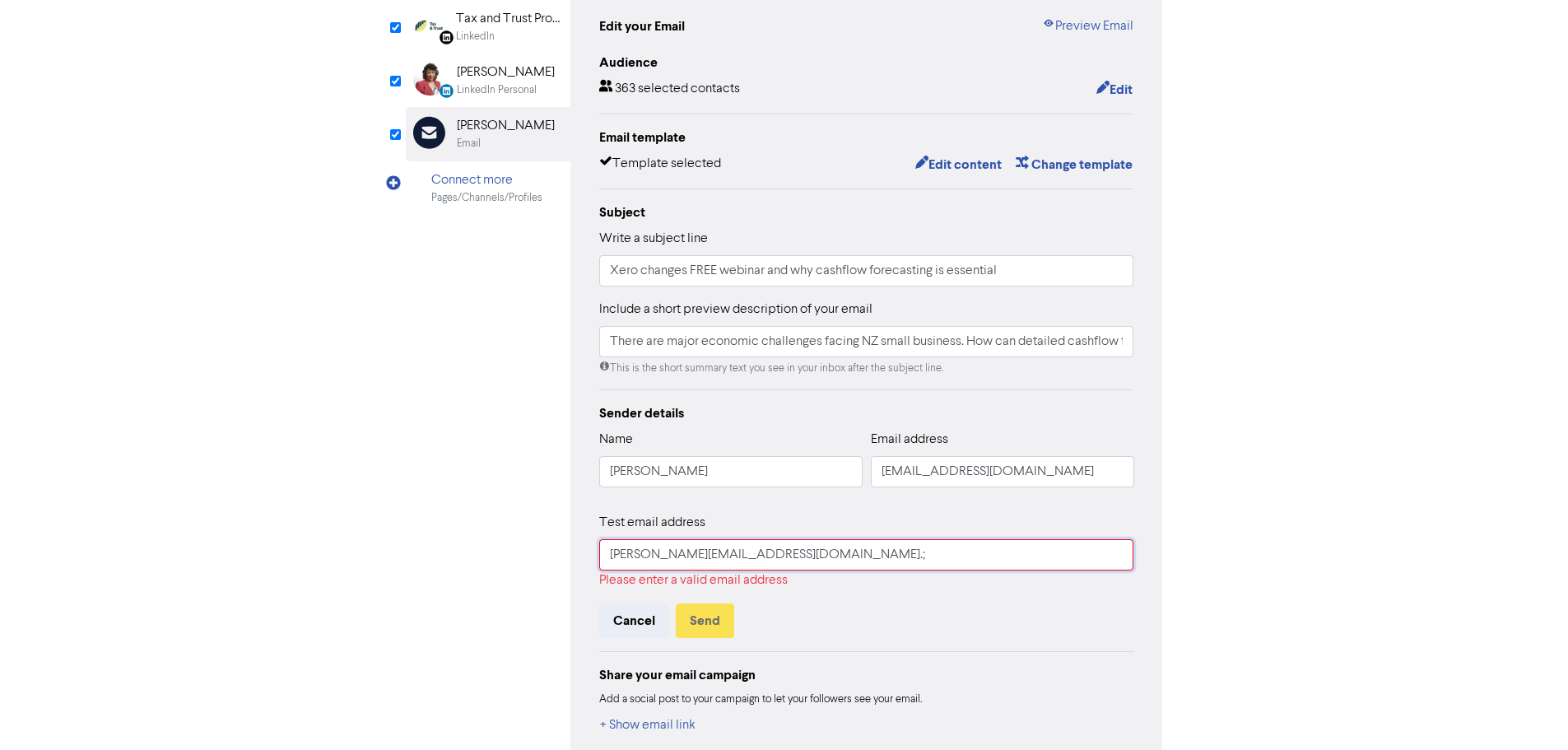
type input "There are major economic challenges facing NZ small business. How can detailed …"
type input "[PERSON_NAME][EMAIL_ADDRESS][DOMAIN_NAME]."
type input "There are major economic challenges facing NZ small business. How can detailed …"
type input "[PERSON_NAME][EMAIL_ADDRESS][DOMAIN_NAME]"
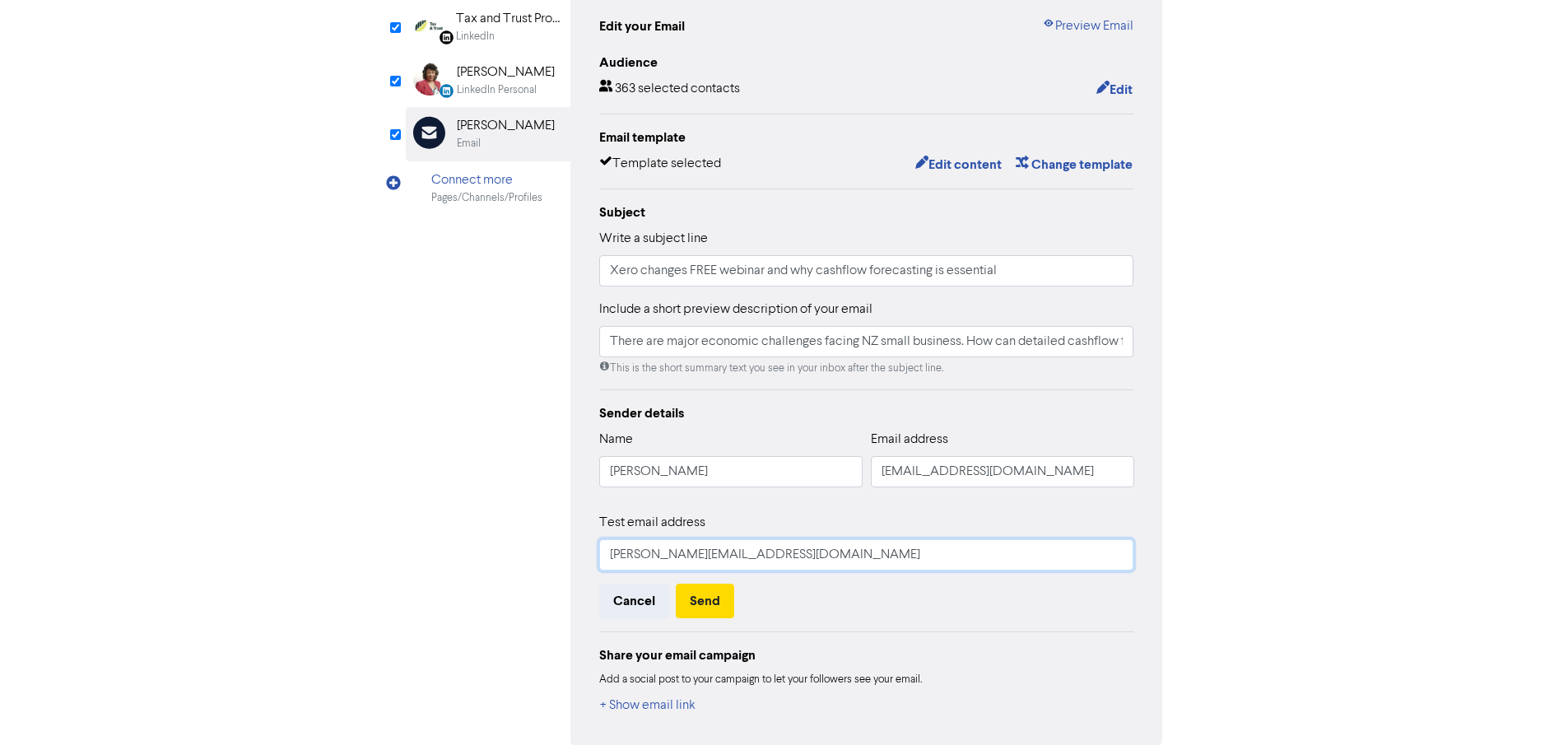
type input "There are major economic challenges facing NZ small business. How can detailed …"
type input "[PERSON_NAME][EMAIL_ADDRESS][DOMAIN_NAME]."
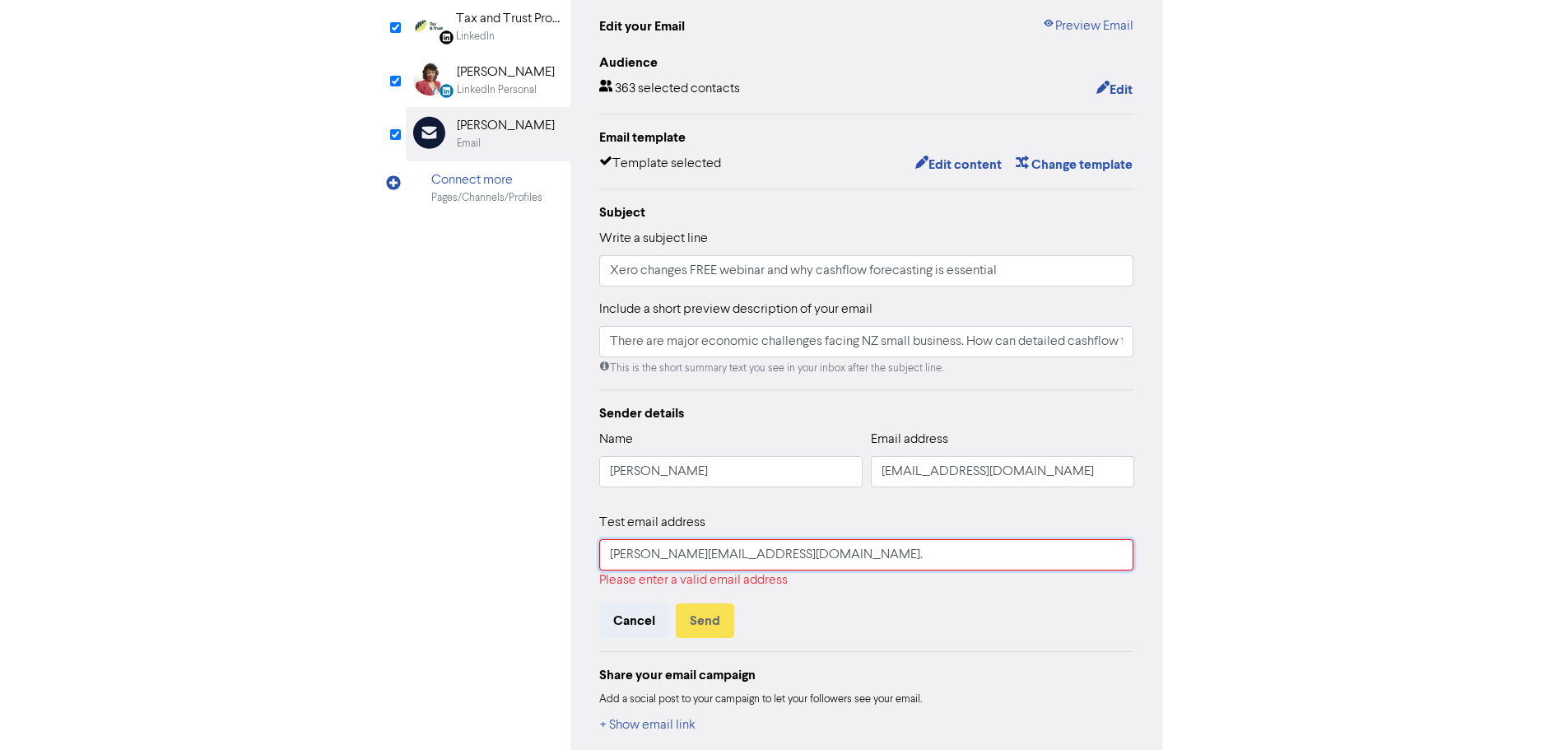
type input "There are major economic challenges facing NZ small business. How can detailed …"
type input "[PERSON_NAME]@taxandtrust.co.n"
type input "There are major economic challenges facing NZ small business. How can detailed …"
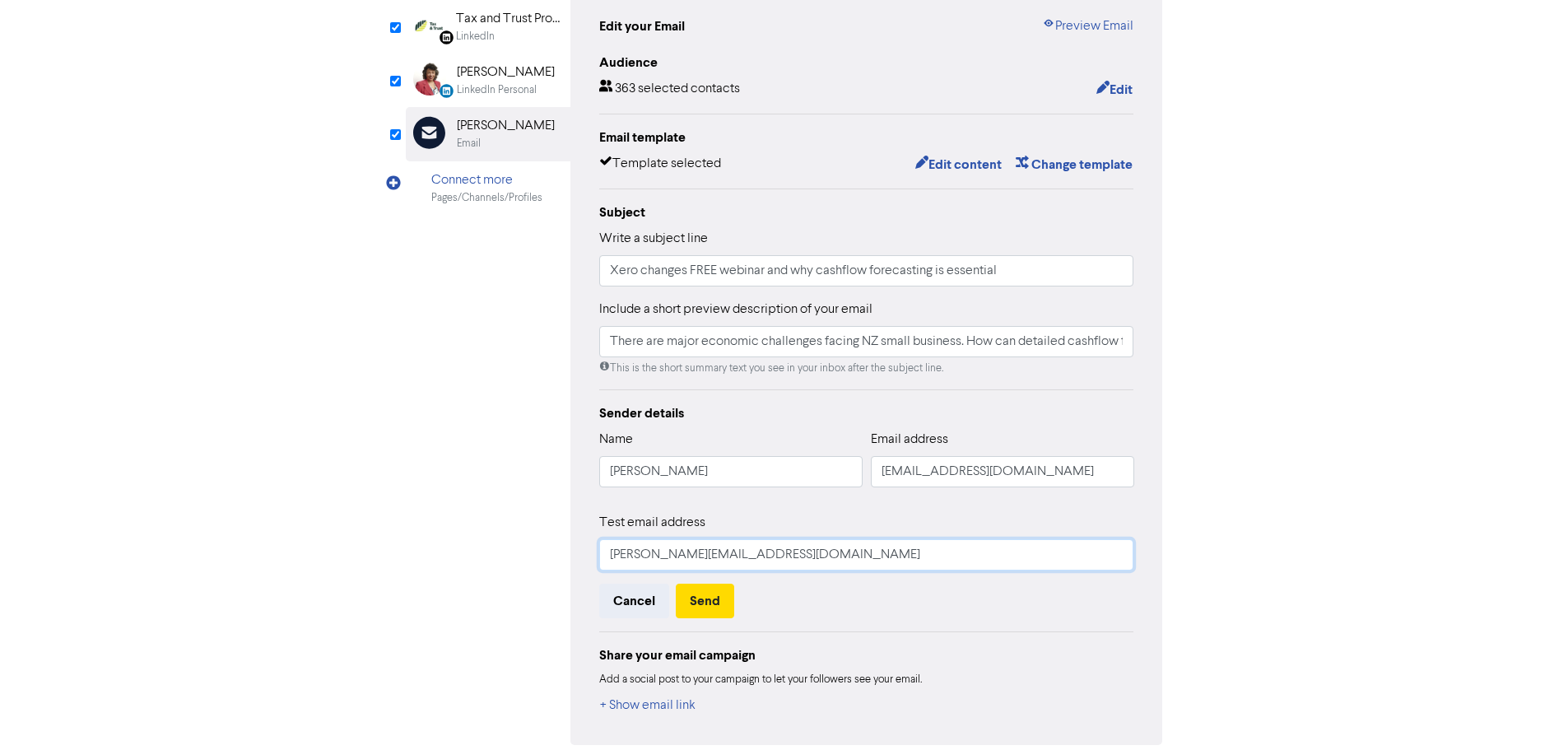
type input "[PERSON_NAME][EMAIL_ADDRESS][DOMAIN_NAME]"
click at [721, 611] on button "Send" at bounding box center [705, 601] width 58 height 35
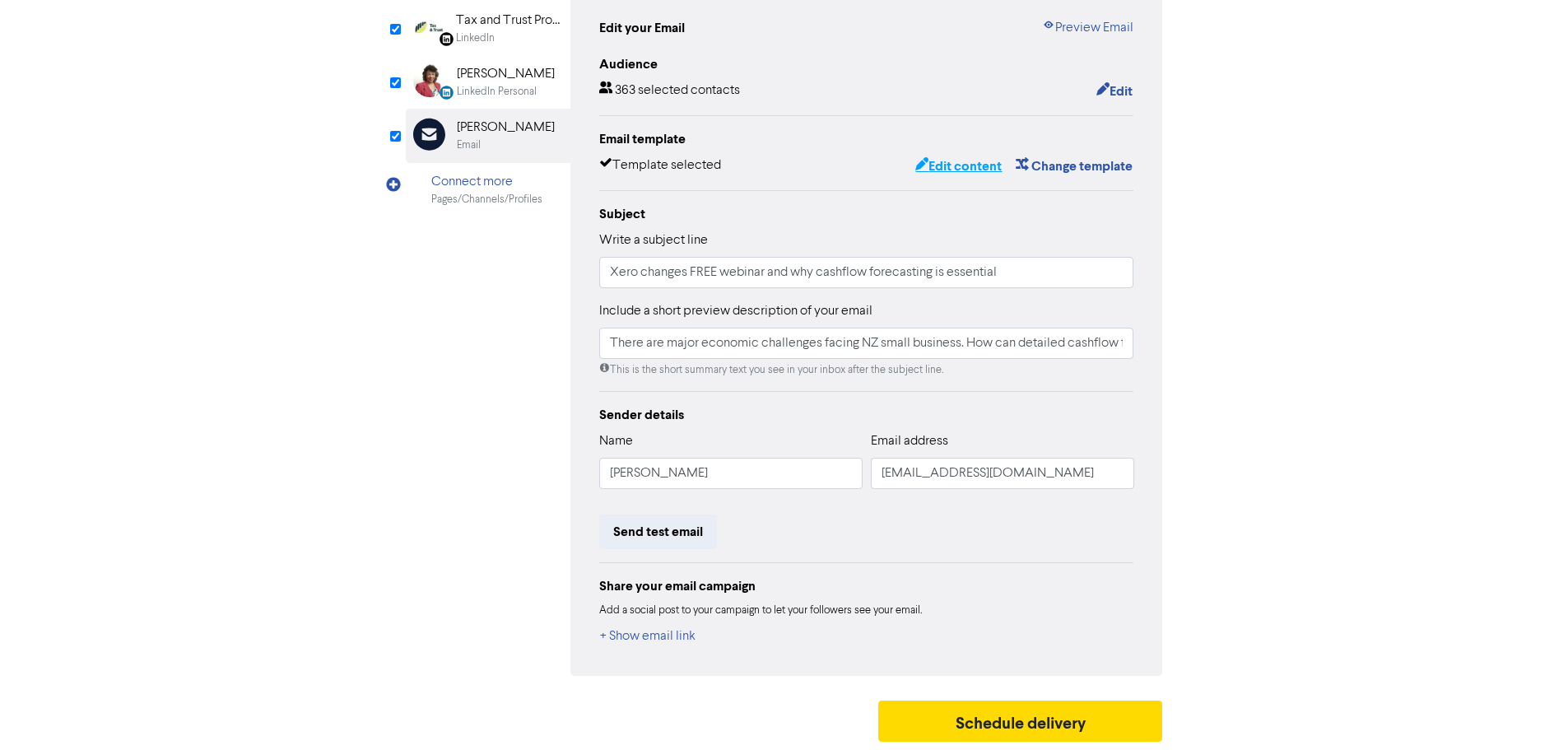
click at [962, 158] on button "Edit content" at bounding box center [959, 166] width 88 height 22
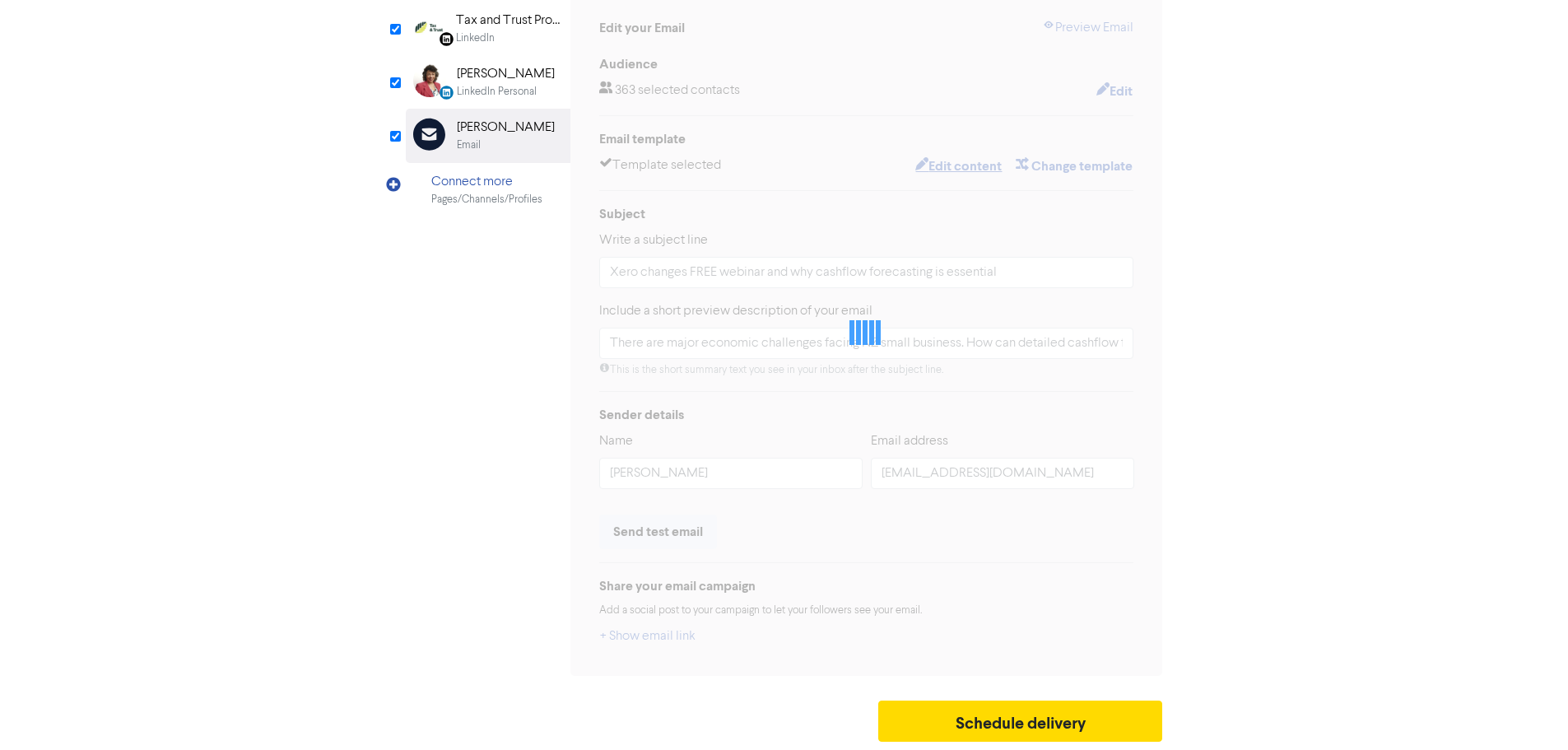
type input "There are major economic challenges facing NZ small business. How can detailed …"
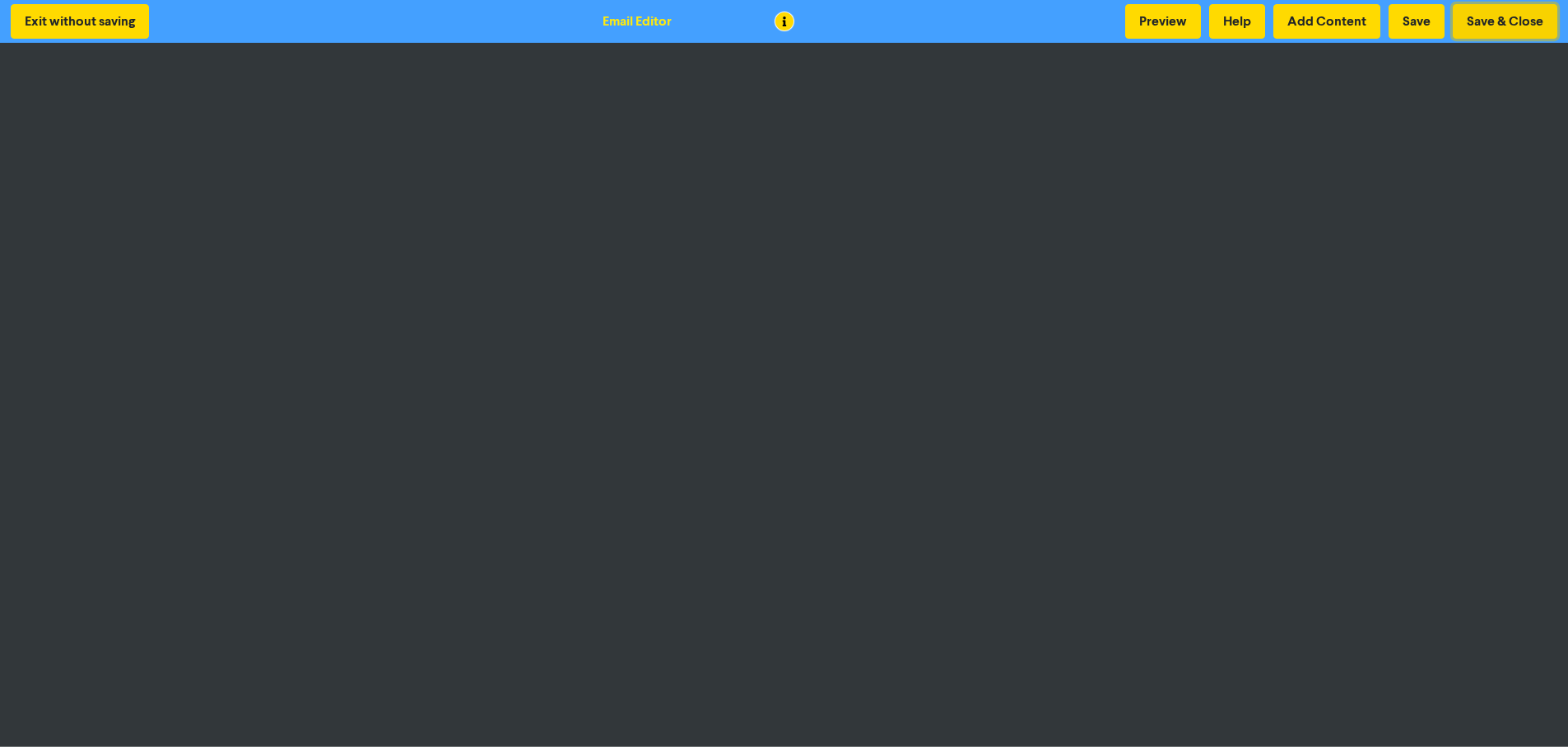
click at [1511, 32] on button "Save & Close" at bounding box center [1505, 21] width 105 height 35
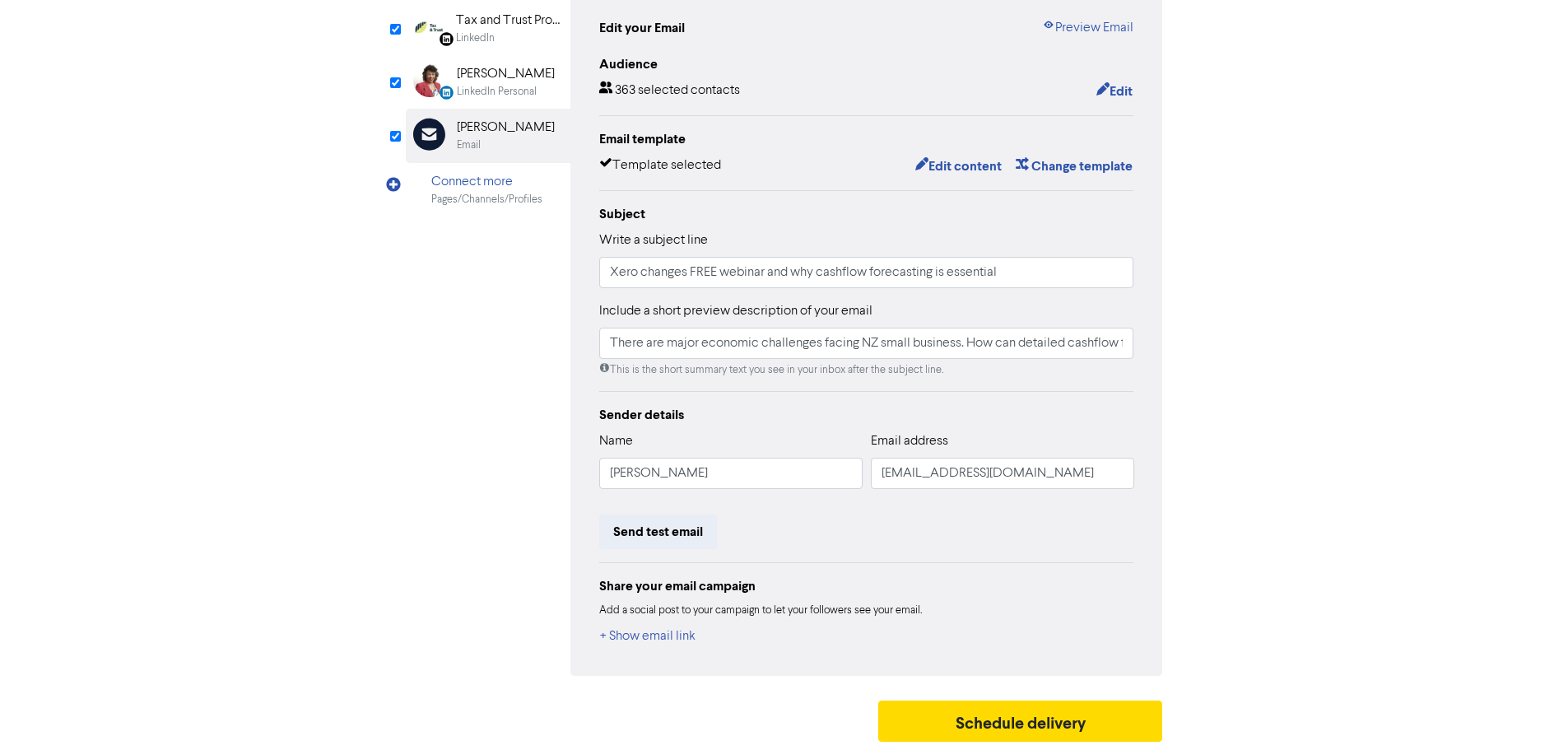
scroll to position [180, 0]
click at [966, 717] on button "Schedule delivery" at bounding box center [1021, 722] width 285 height 42
type input "There are major economic challenges facing NZ small business. How can detailed …"
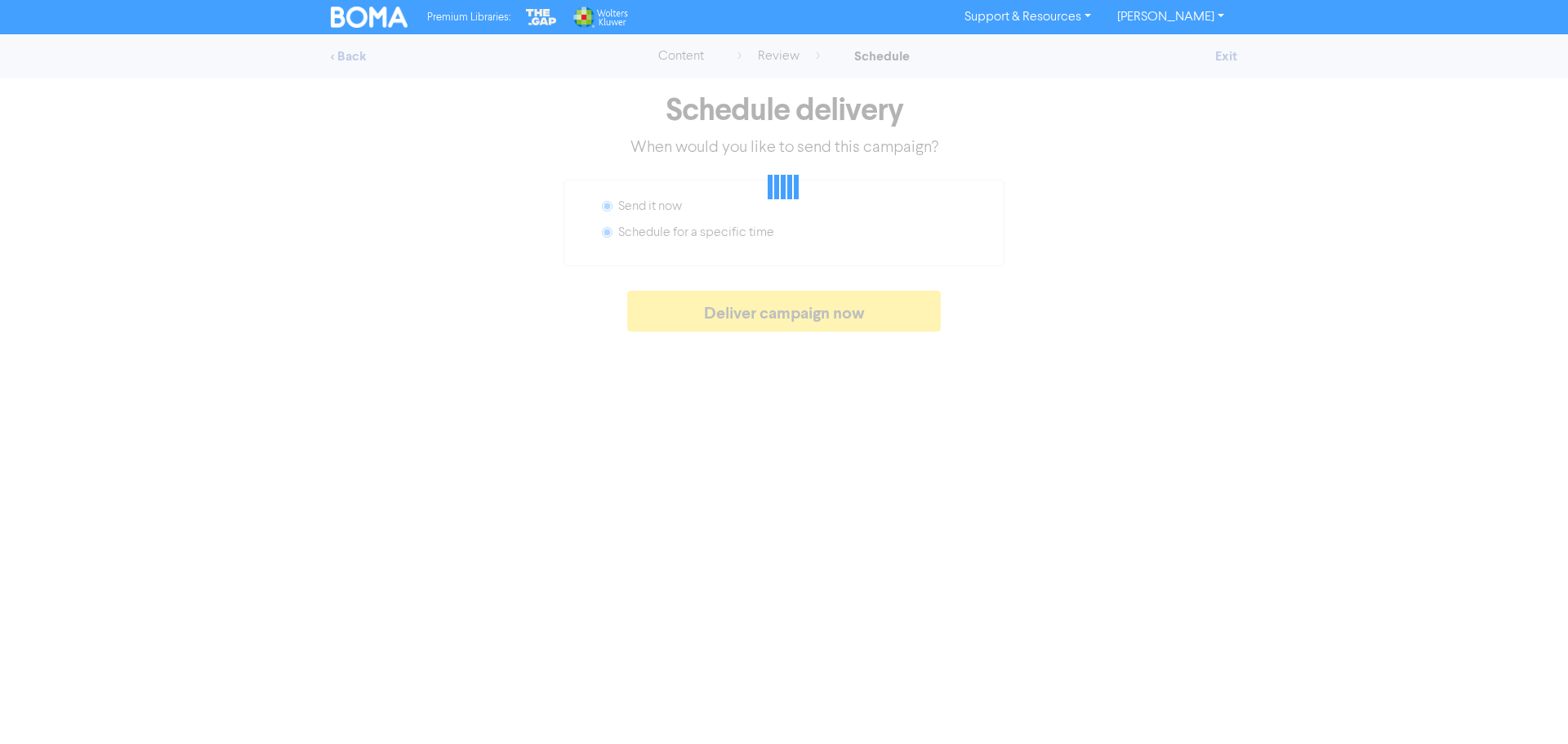
radio input "false"
radio input "true"
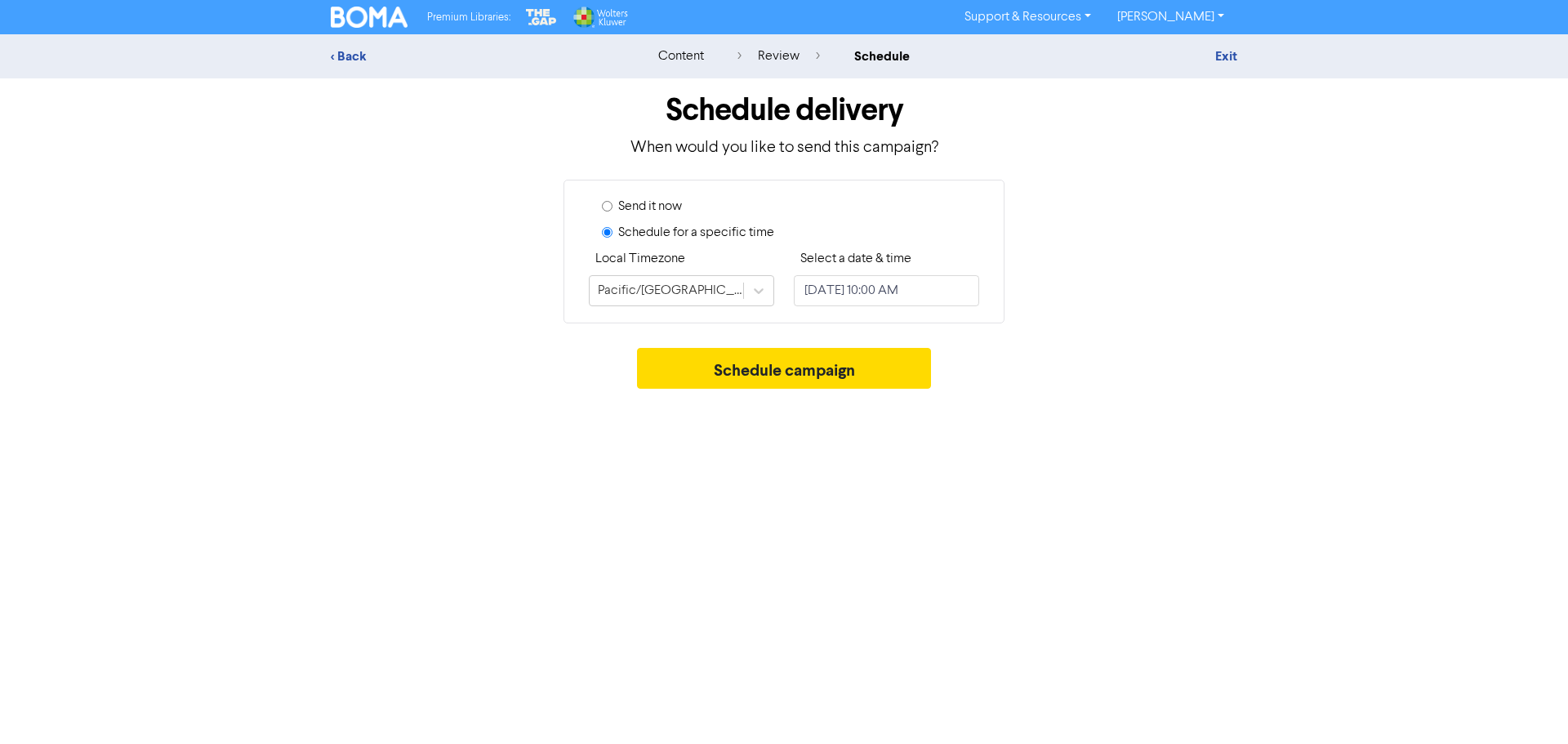
click at [639, 209] on label "Send it now" at bounding box center [650, 206] width 64 height 20
click at [613, 209] on input "Send it now" at bounding box center [606, 206] width 10 height 10
radio input "true"
radio input "false"
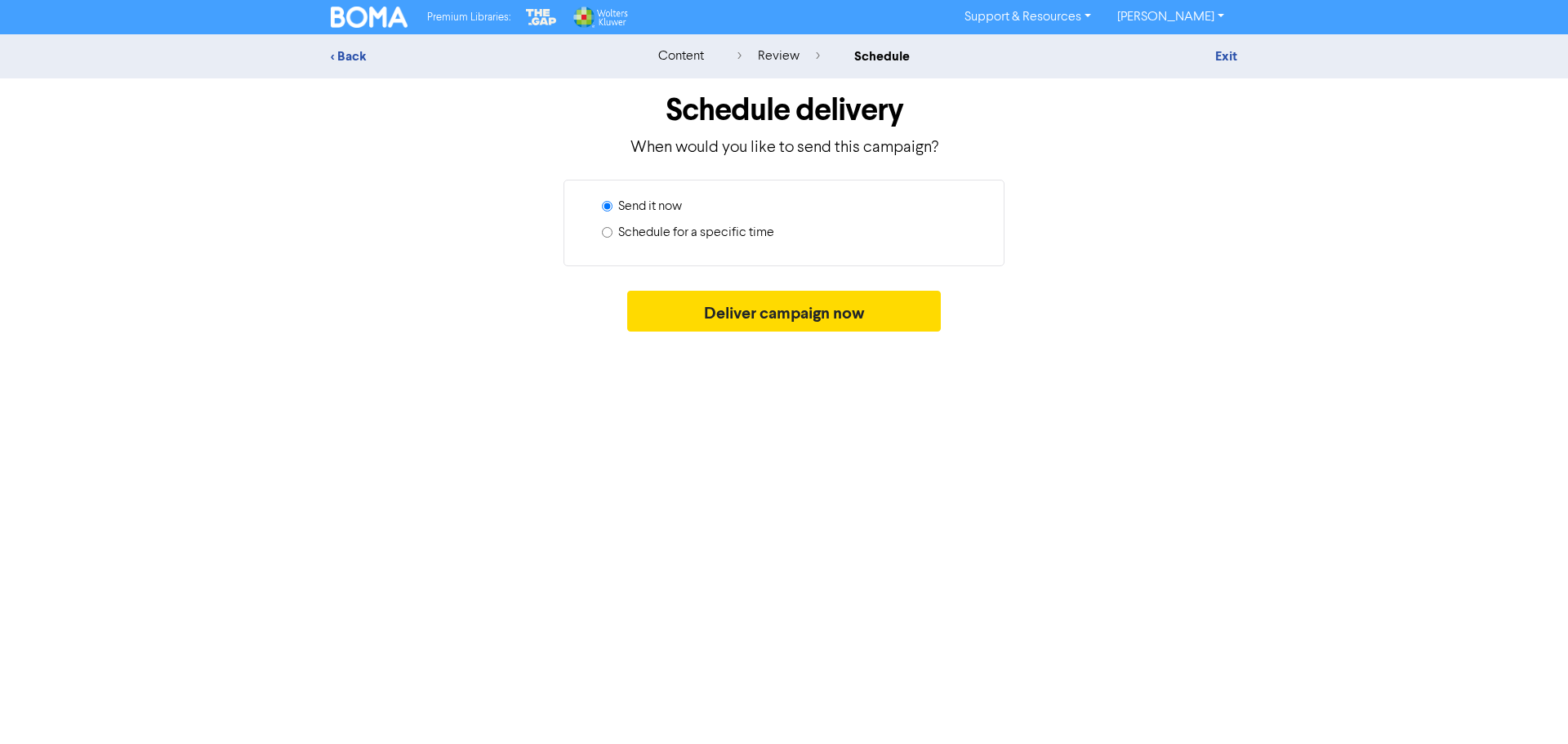
click at [773, 290] on div "Schedule delivery When would you like to send this campaign? Send it now Schedu…" at bounding box center [783, 209] width 931 height 261
click at [768, 317] on button "Deliver campaign now" at bounding box center [784, 312] width 314 height 41
